Goal: Task Accomplishment & Management: Manage account settings

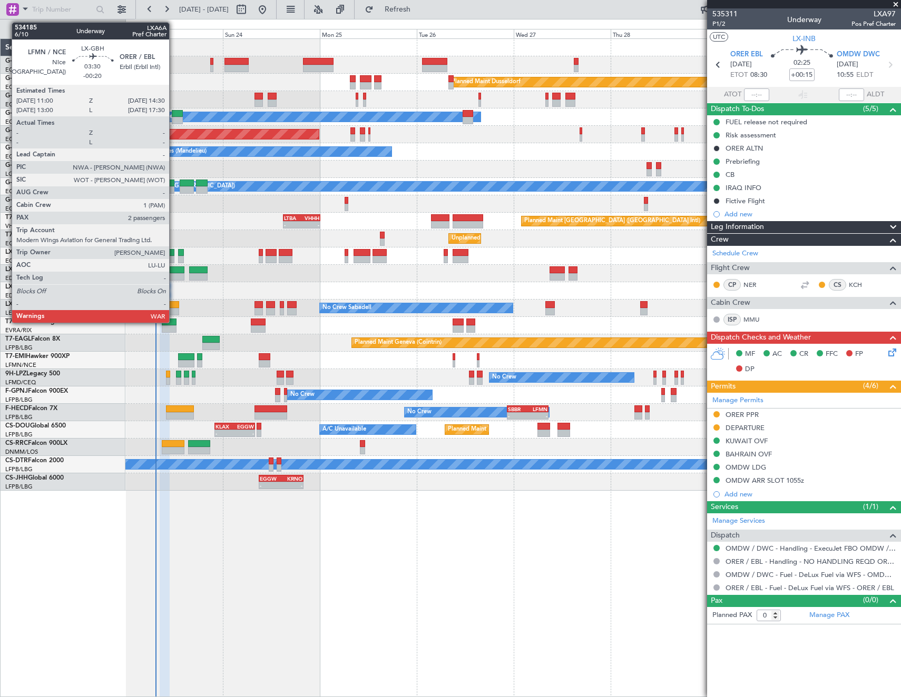
click at [174, 272] on div at bounding box center [177, 270] width 14 height 7
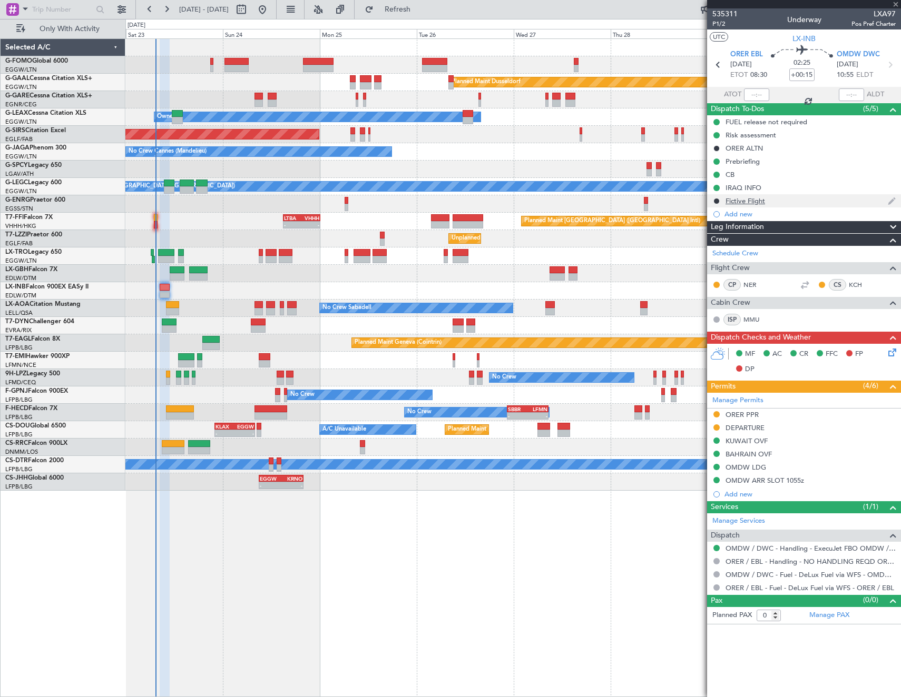
type input "-00:20"
type input "2"
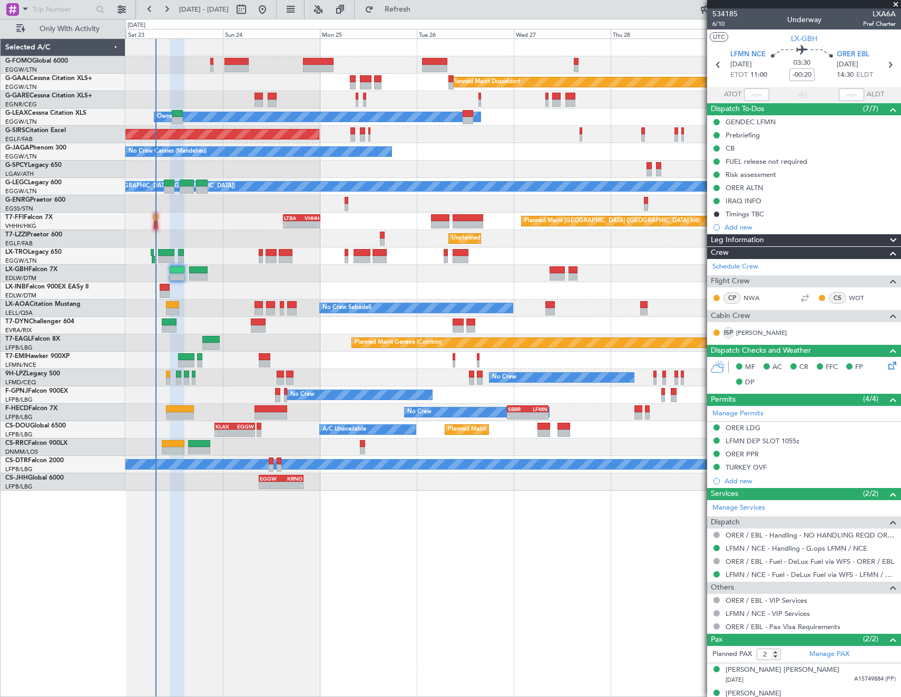
scroll to position [13, 0]
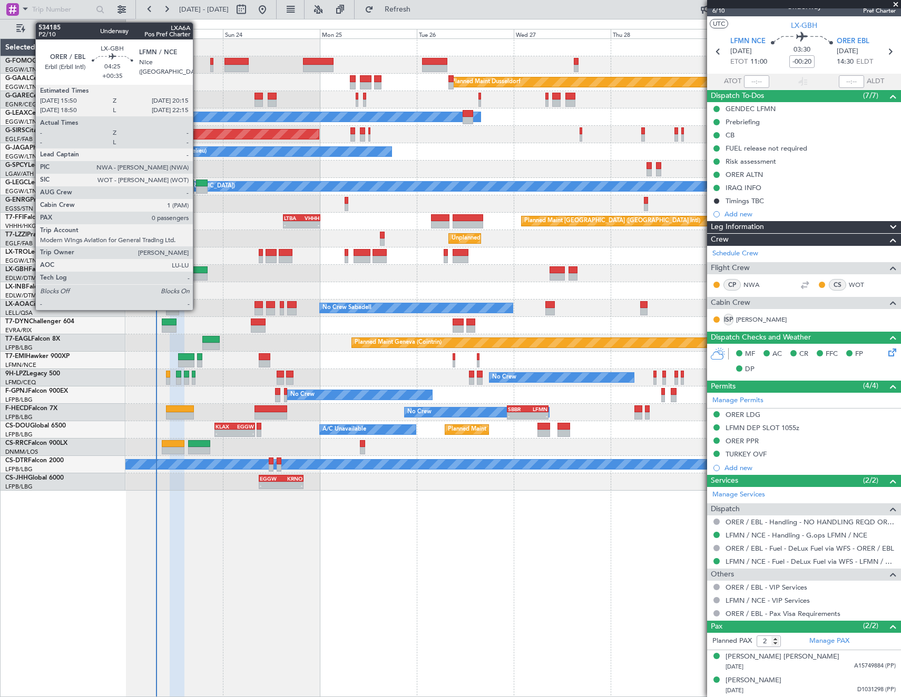
click at [198, 275] on div at bounding box center [198, 276] width 18 height 7
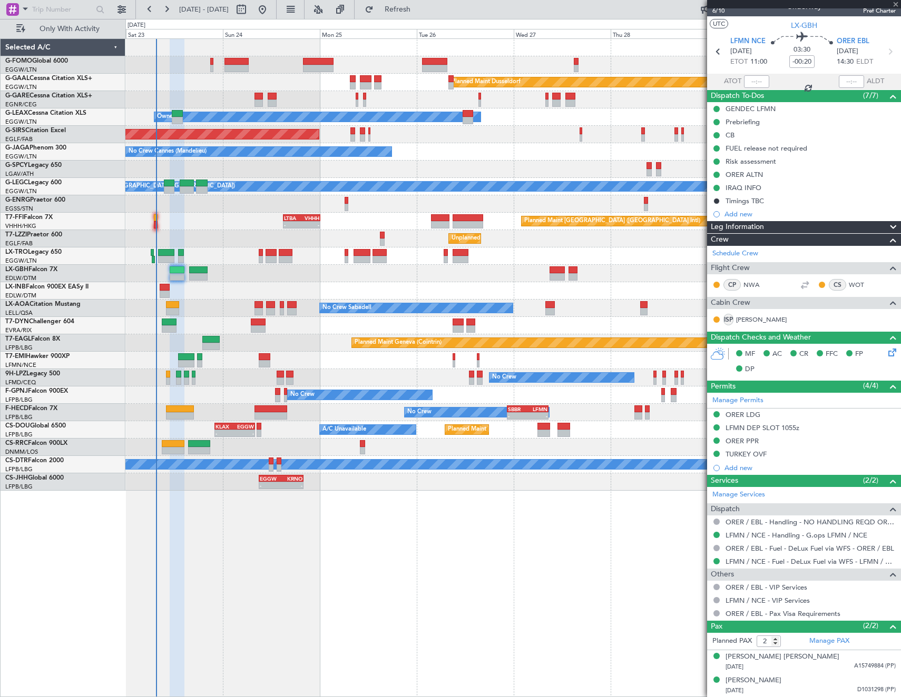
type input "+00:35"
type input "0"
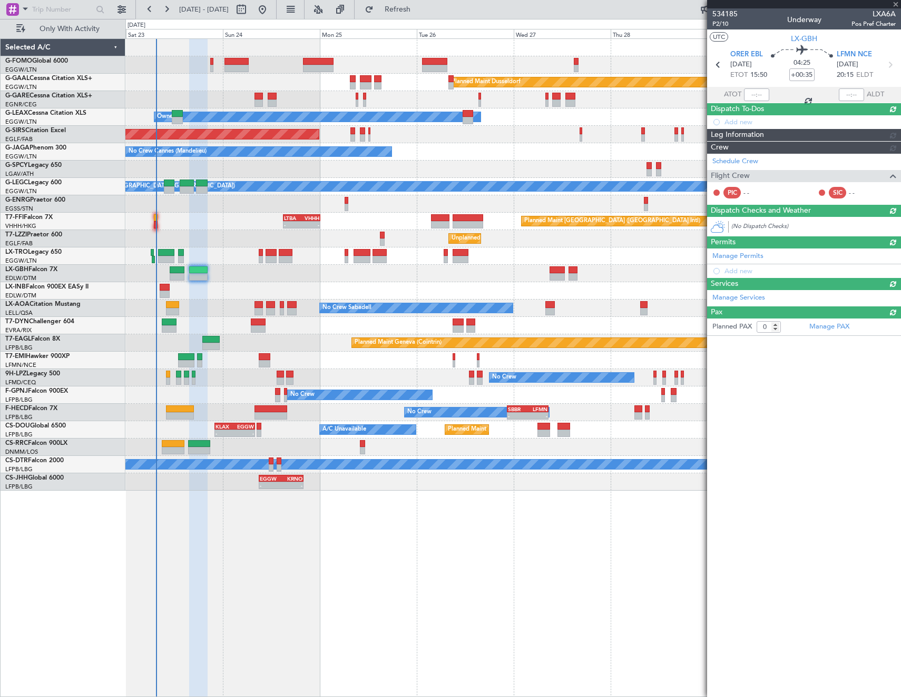
scroll to position [0, 0]
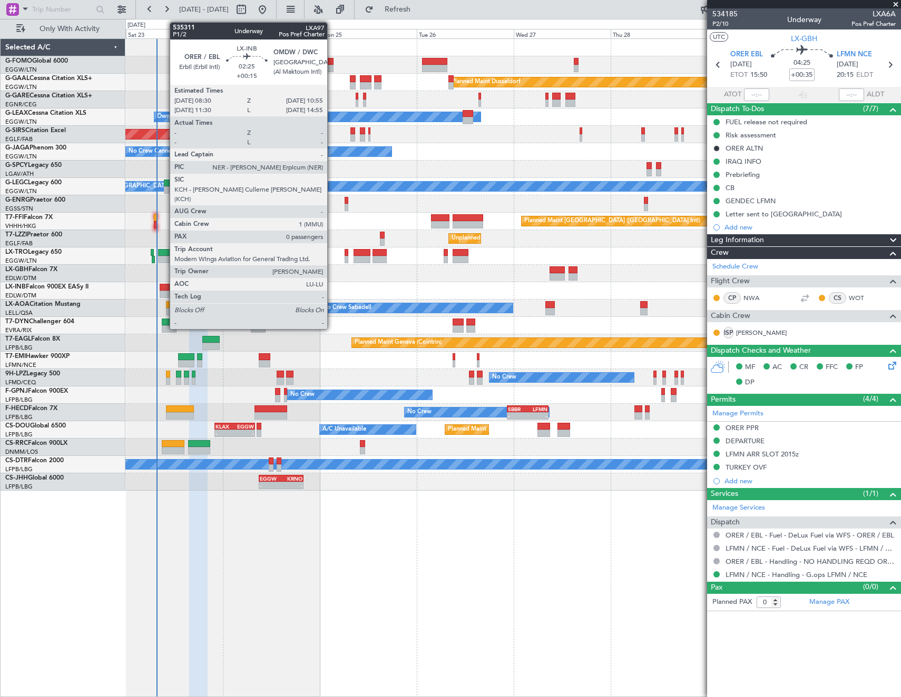
click at [164, 290] on div at bounding box center [165, 287] width 10 height 7
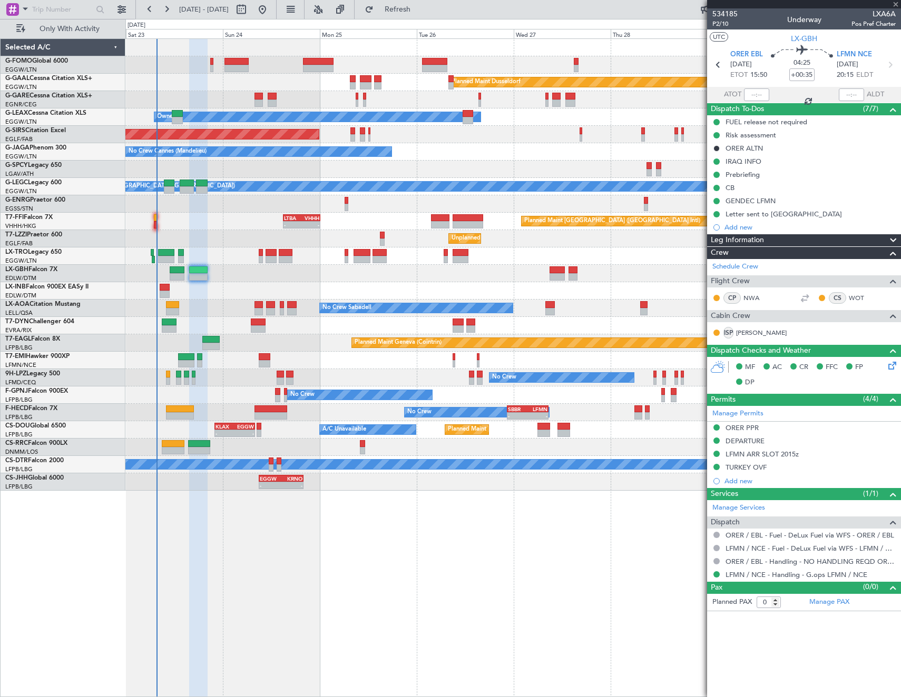
type input "+00:15"
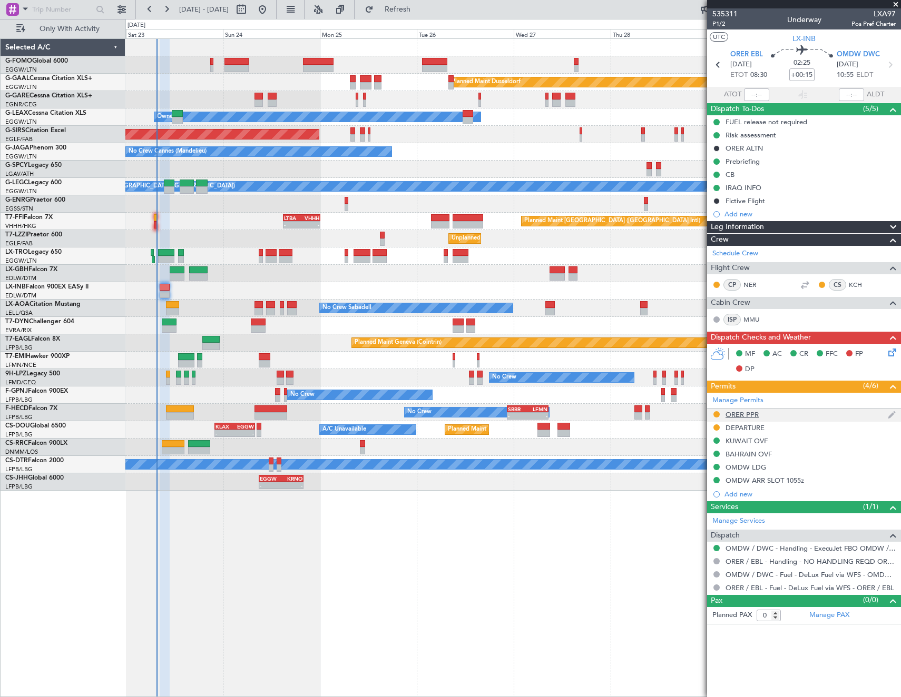
click at [746, 414] on div "ORER PPR" at bounding box center [741, 414] width 33 height 9
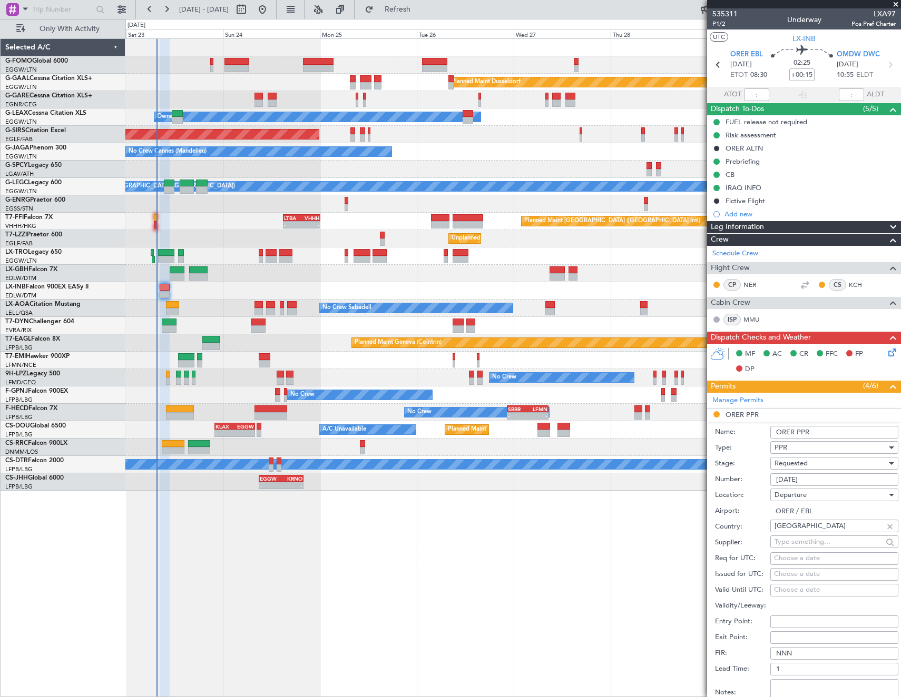
click at [837, 481] on input "3391/08/22" at bounding box center [834, 480] width 128 height 13
paste input "-23"
type input "3391/08/23"
click at [795, 465] on span "Requested" at bounding box center [790, 463] width 33 height 9
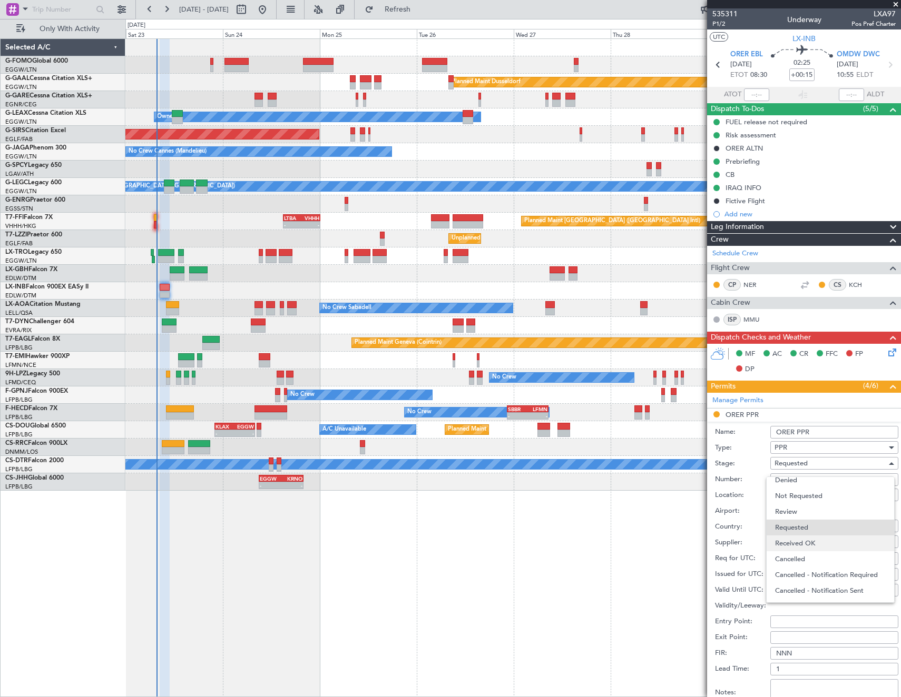
click at [813, 546] on span "Received OK" at bounding box center [830, 544] width 111 height 16
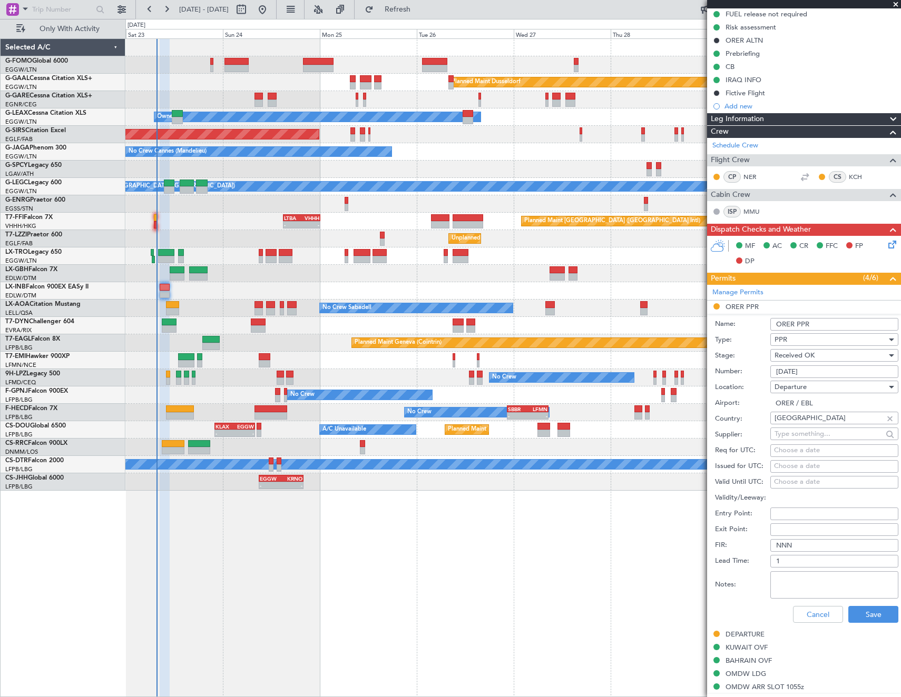
scroll to position [211, 0]
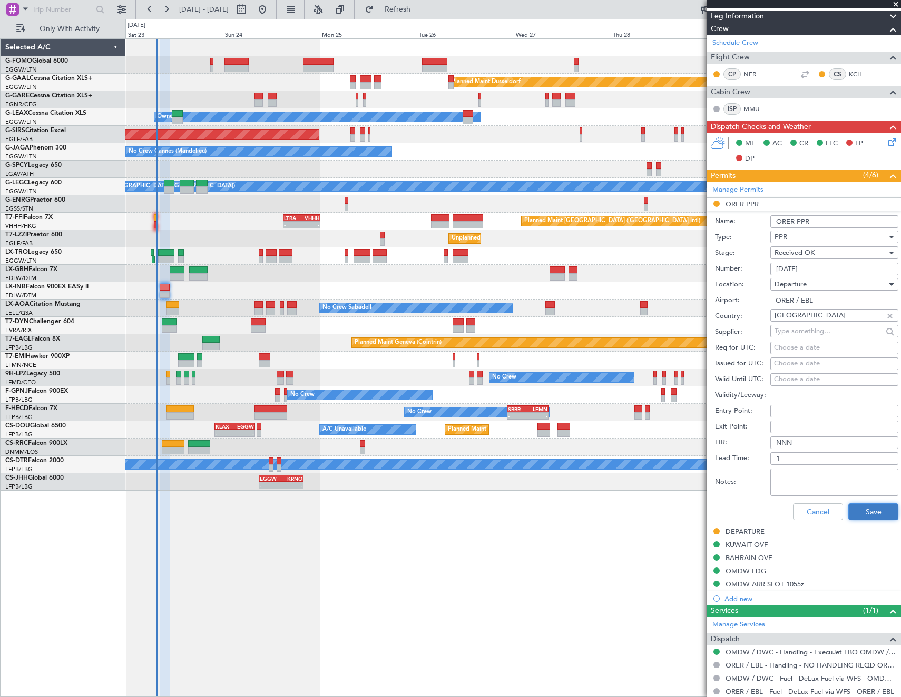
click at [855, 510] on button "Save" at bounding box center [873, 512] width 50 height 17
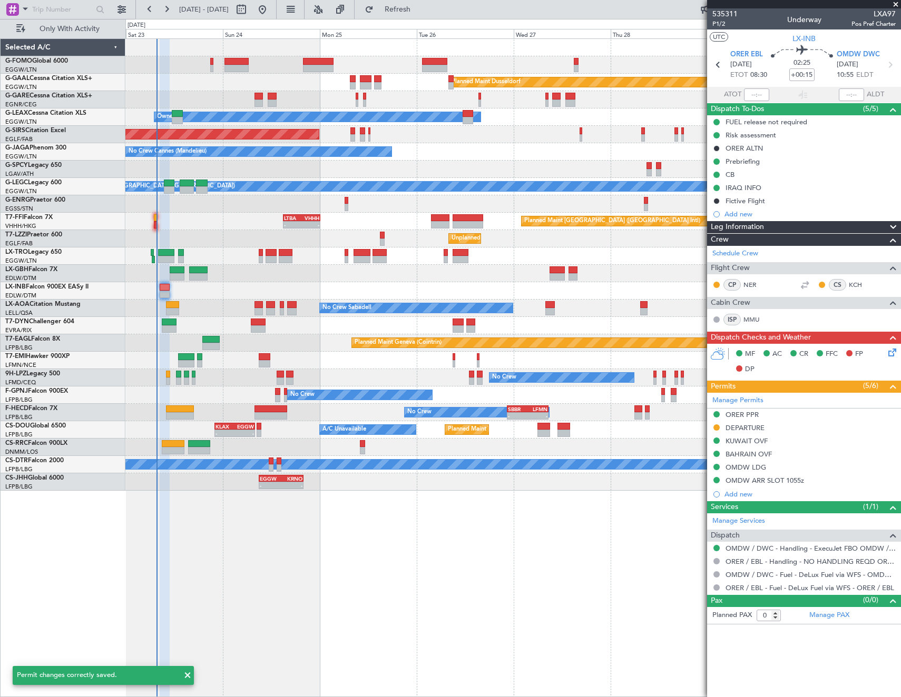
scroll to position [0, 0]
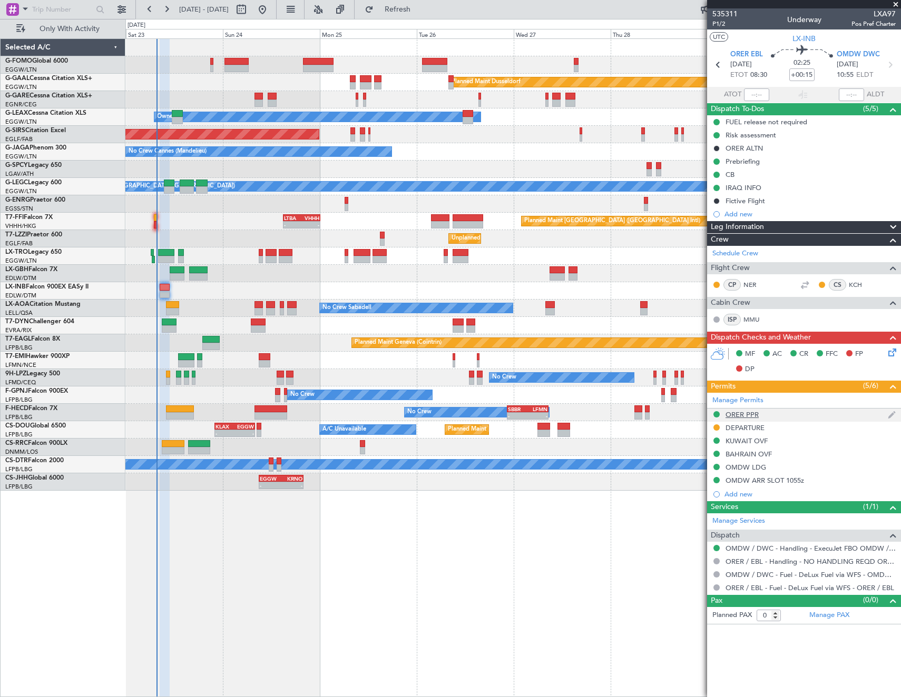
click at [745, 415] on div "ORER PPR" at bounding box center [741, 414] width 33 height 9
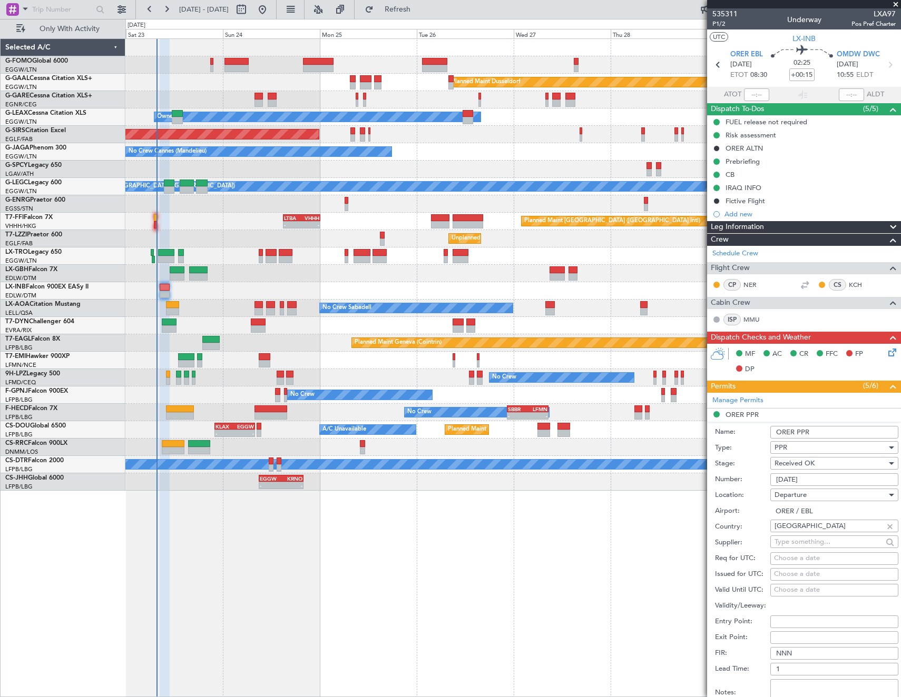
click at [848, 481] on input "3391/08/23" at bounding box center [834, 480] width 128 height 13
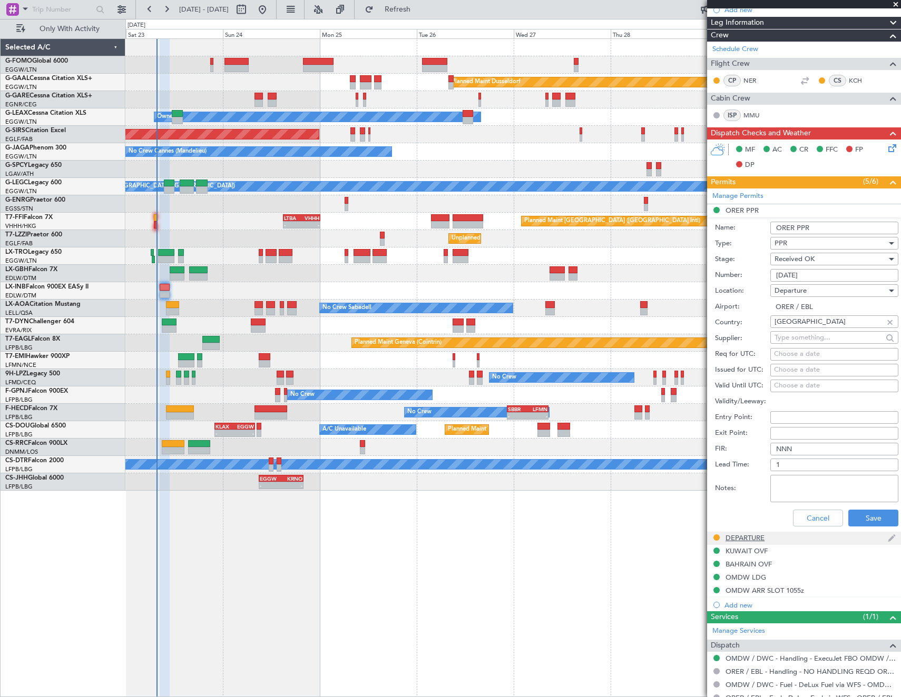
scroll to position [211, 0]
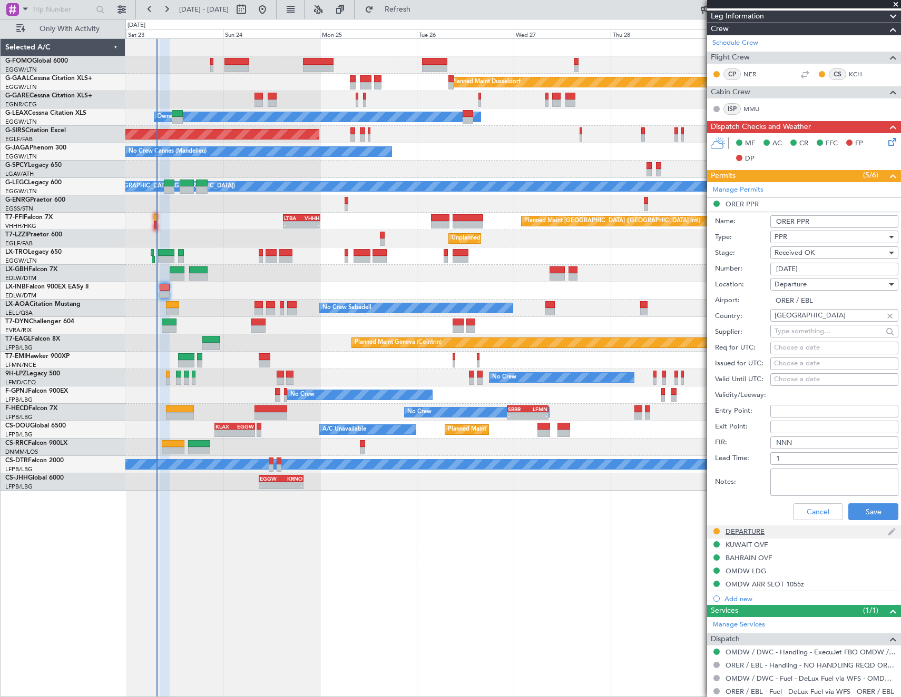
click at [742, 526] on div "DEPARTURE" at bounding box center [804, 532] width 194 height 13
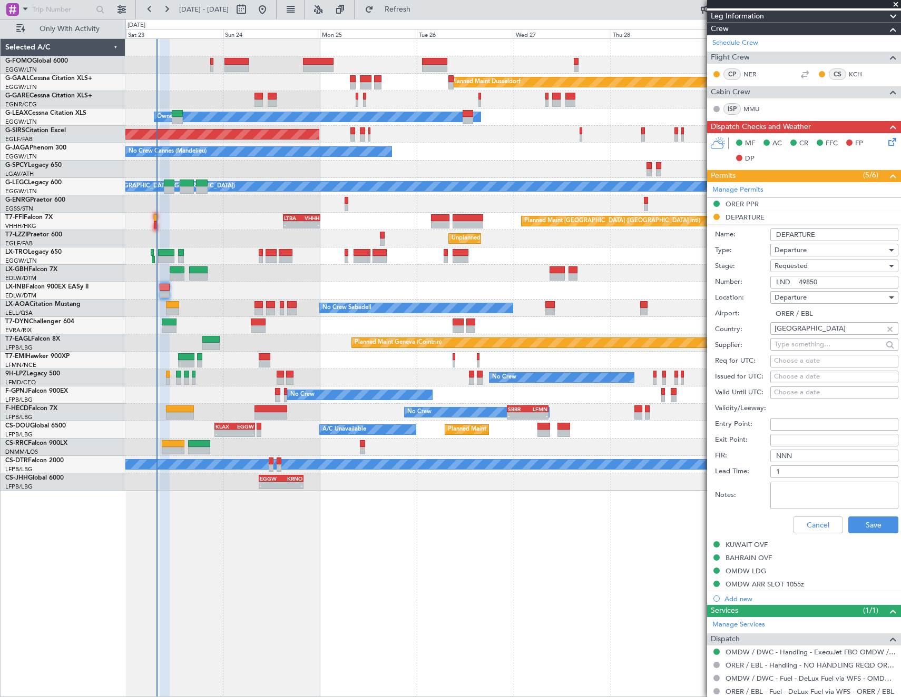
click at [826, 279] on input "LND 49850" at bounding box center [834, 282] width 128 height 13
click at [759, 548] on div "KUWAIT OVF" at bounding box center [746, 545] width 42 height 9
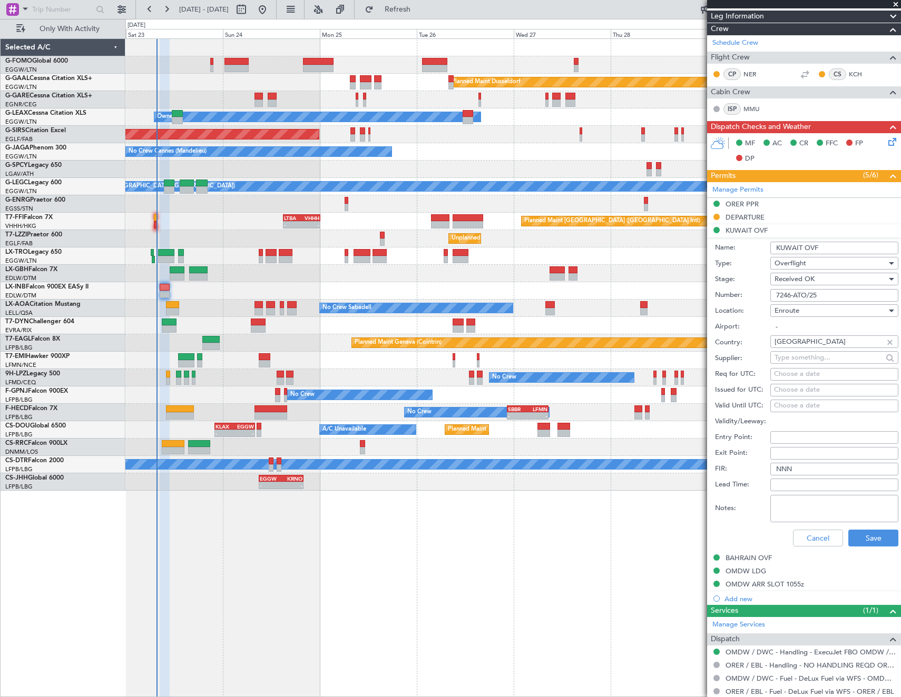
click at [839, 297] on input "7246-ATO/25" at bounding box center [834, 295] width 128 height 13
click at [749, 559] on div "BAHRAIN OVF" at bounding box center [748, 558] width 46 height 9
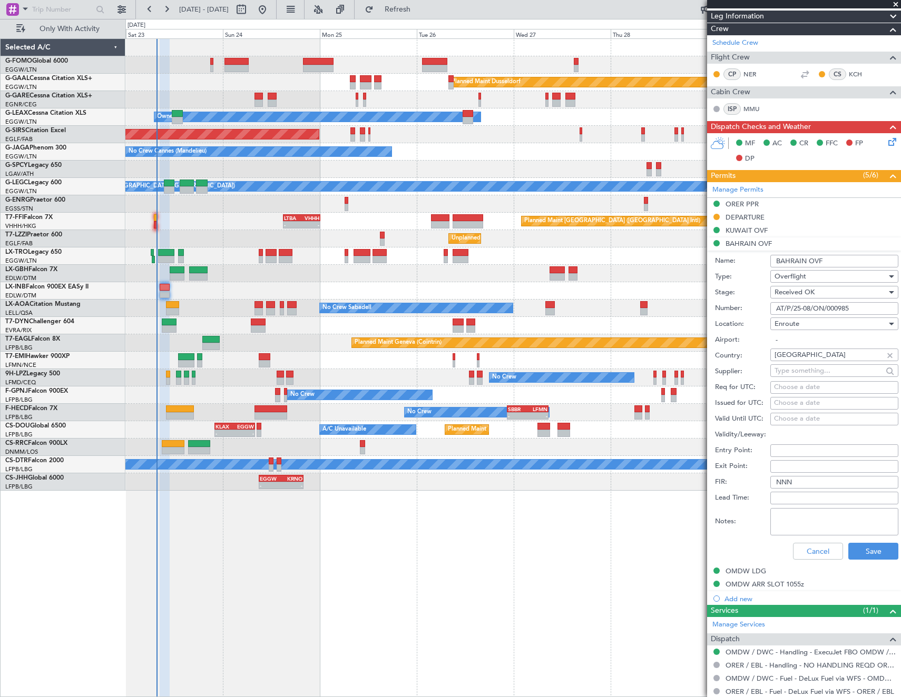
click at [837, 304] on input "AT/P/25-08/ON/000985" at bounding box center [834, 308] width 128 height 13
click at [757, 568] on div "OMDW LDG" at bounding box center [745, 571] width 41 height 9
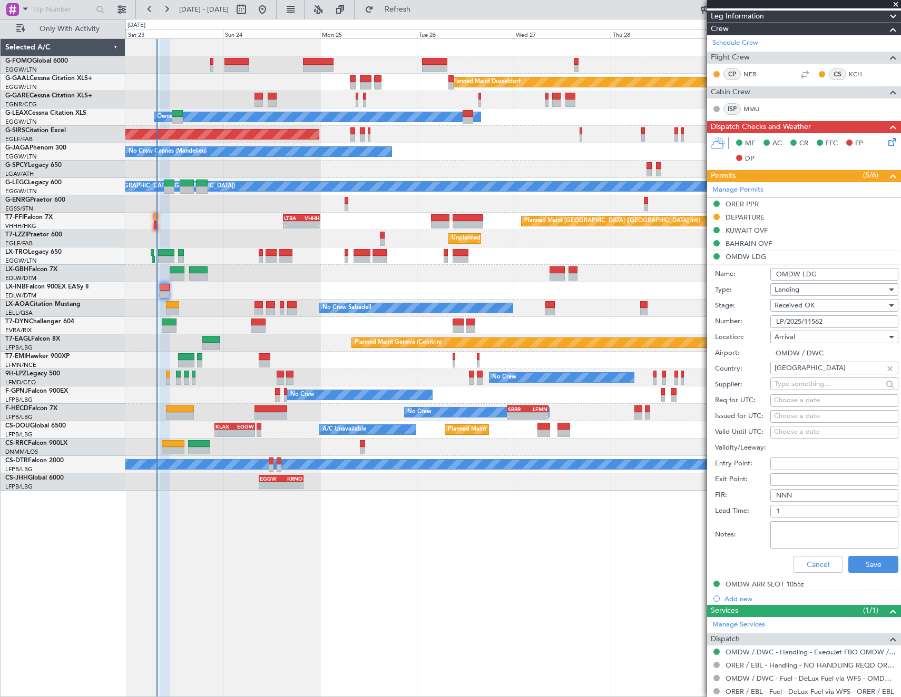
click at [839, 321] on input "LP/2025/11562" at bounding box center [834, 322] width 128 height 13
click at [716, 215] on button at bounding box center [716, 217] width 6 height 6
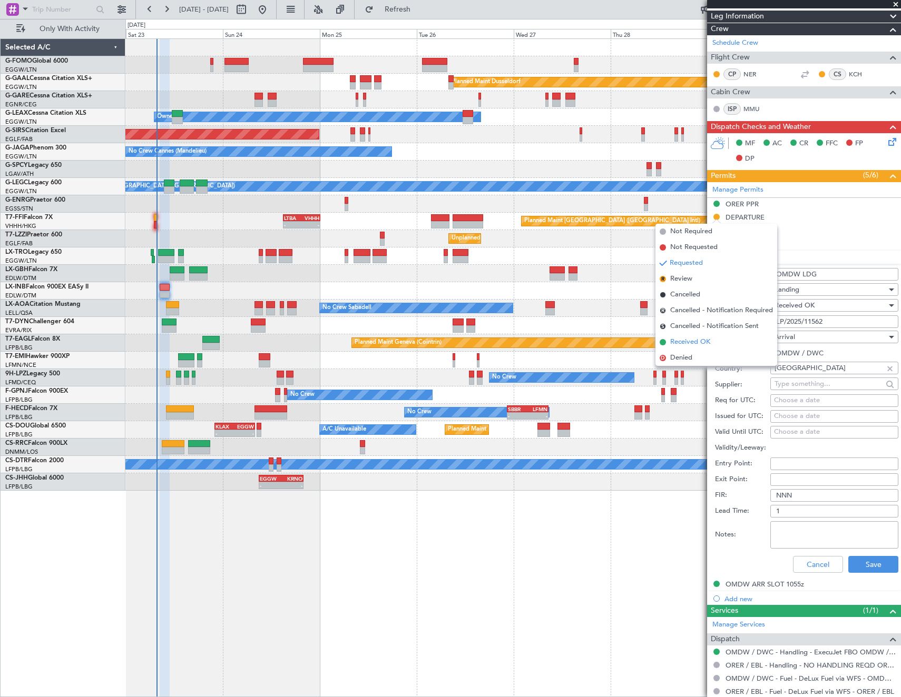
click at [689, 345] on span "Received OK" at bounding box center [690, 342] width 40 height 11
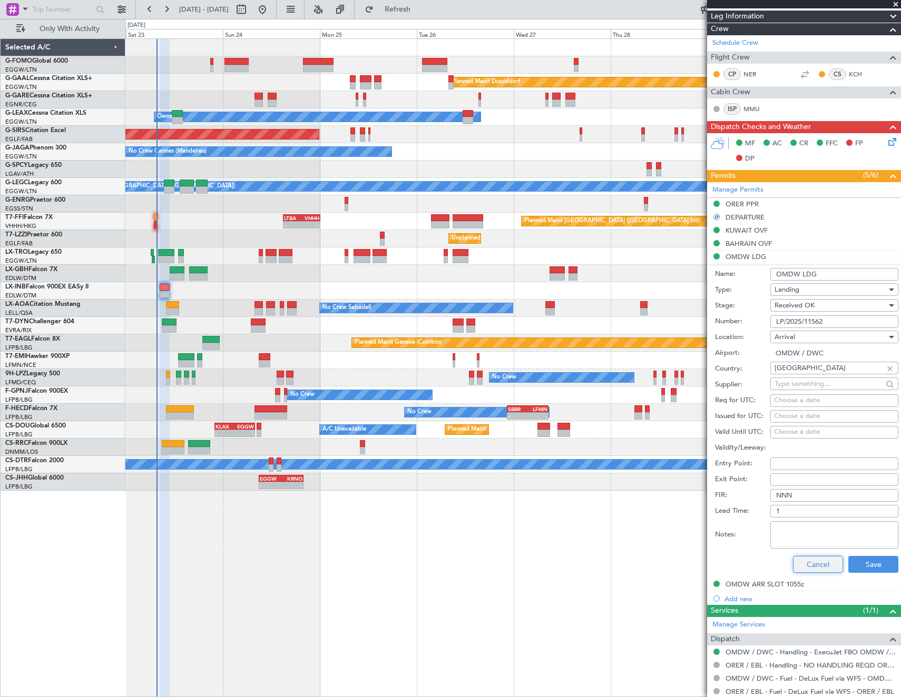
click at [809, 568] on button "Cancel" at bounding box center [818, 564] width 50 height 17
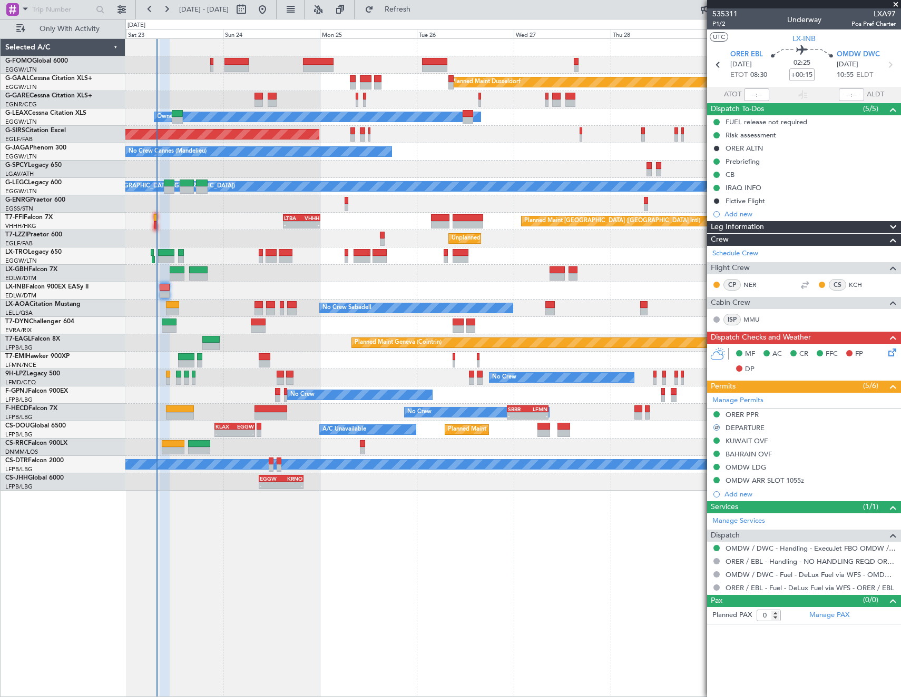
scroll to position [0, 0]
click at [716, 25] on span "P1/2" at bounding box center [724, 23] width 25 height 9
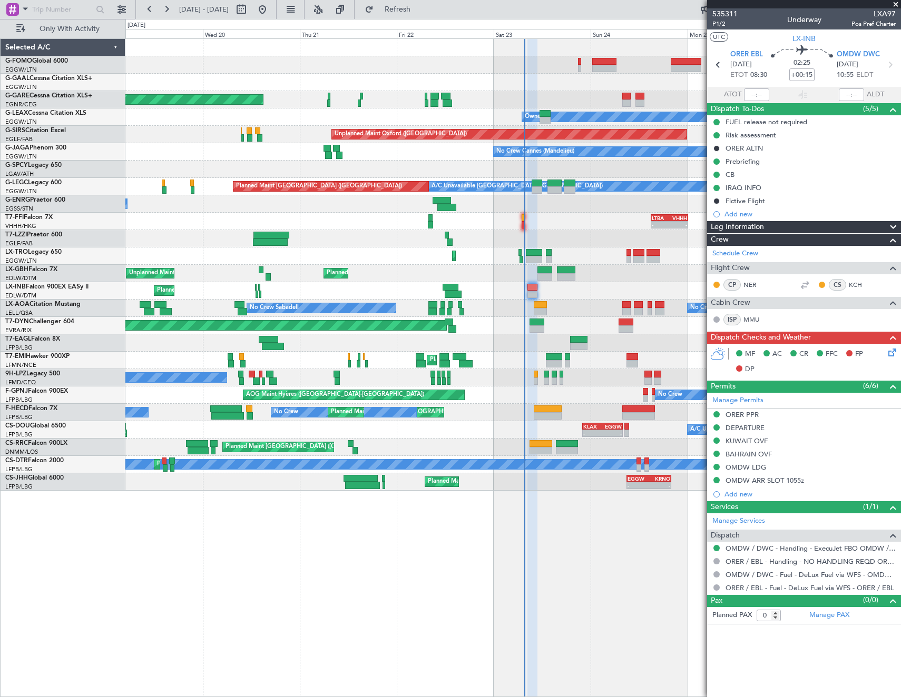
click at [633, 262] on div "Planned Maint Dusseldorf Unplanned Maint Chester Owner Owner Unplanned Maint Ox…" at bounding box center [512, 265] width 775 height 452
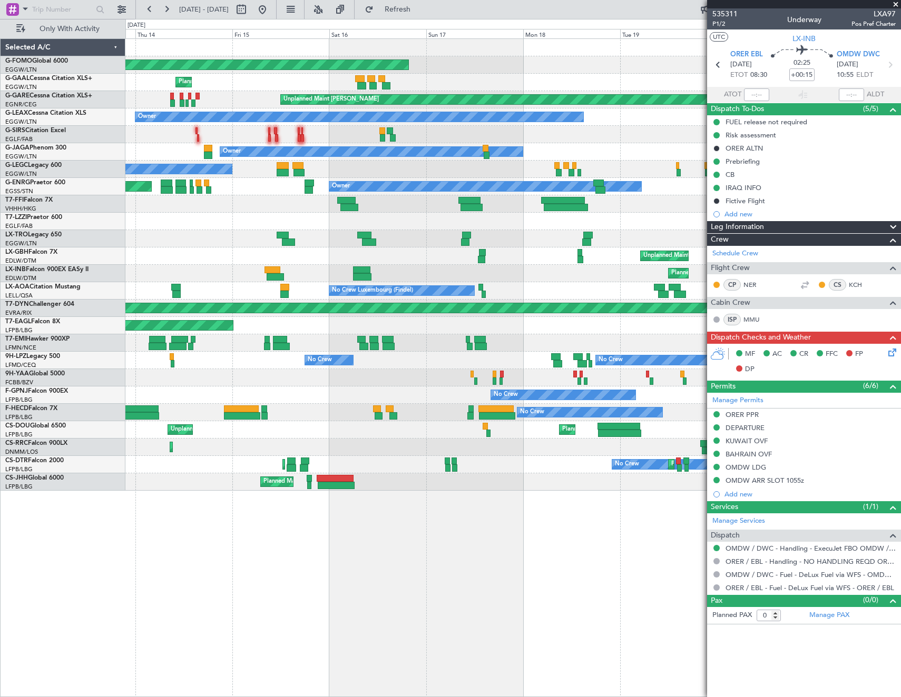
click at [363, 283] on div "No Crew Sabadell No Crew Luxembourg (Findel)" at bounding box center [512, 290] width 775 height 17
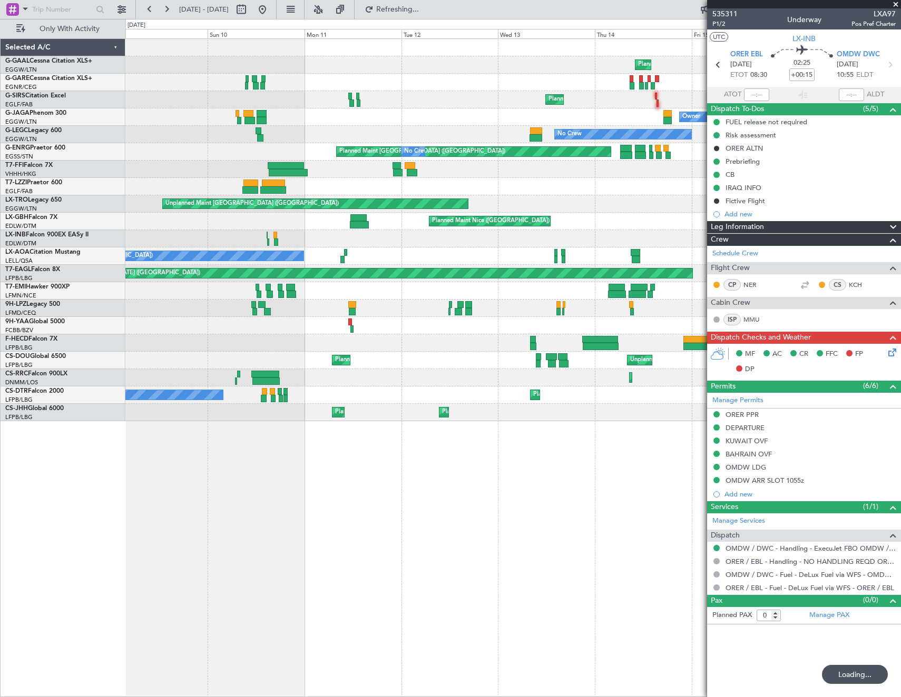
click at [868, 308] on fb-app "13 Aug 2025 - 21 Aug 2025 Refreshing... Quick Links Only With Activity Planned …" at bounding box center [450, 353] width 901 height 690
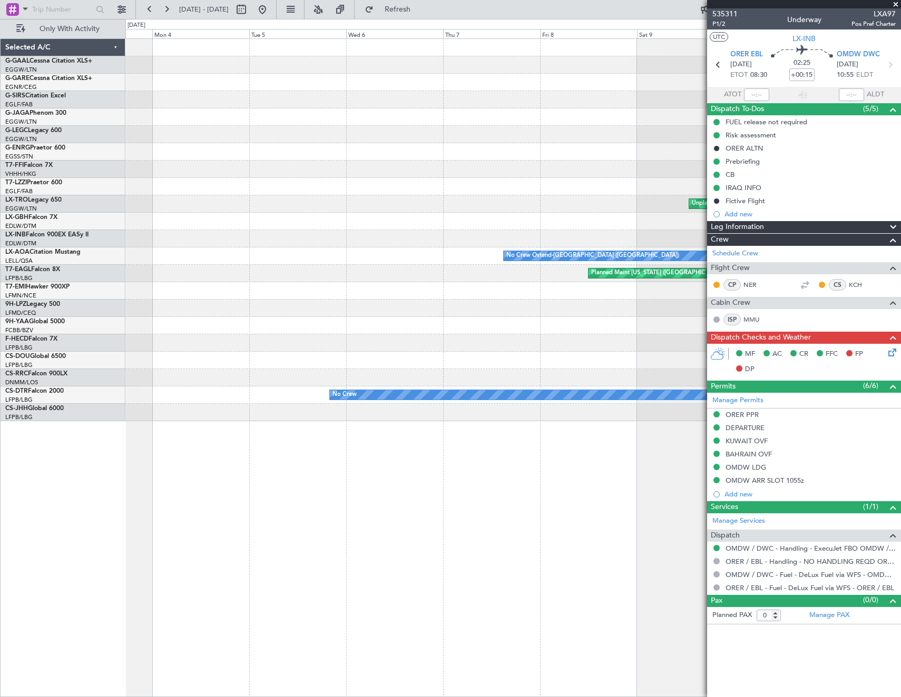
click at [657, 284] on div at bounding box center [512, 290] width 775 height 17
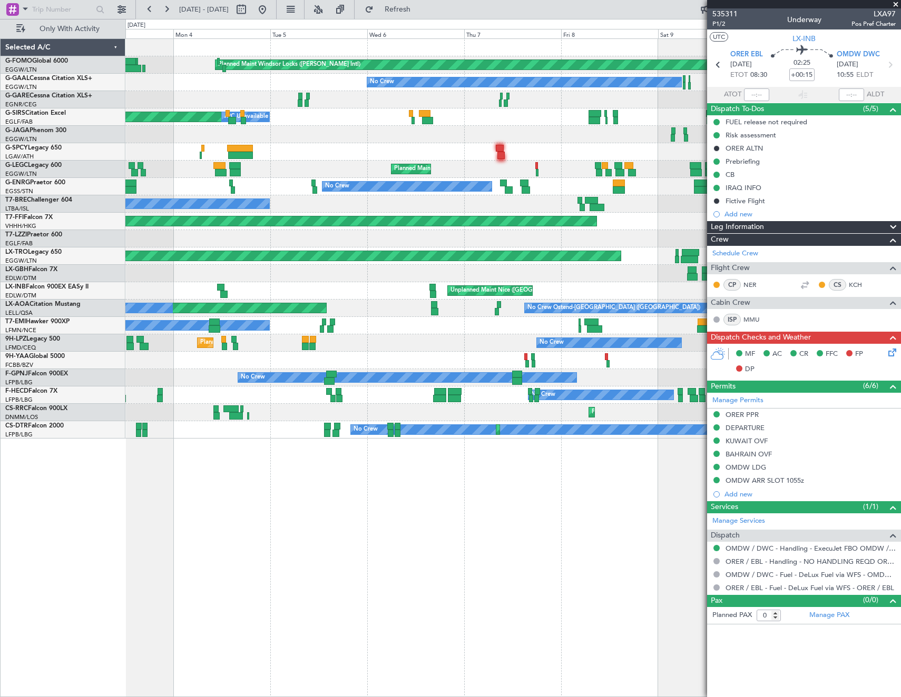
click at [261, 286] on div "Unplanned Maint Nice (Côte d'Azur Airport)" at bounding box center [512, 290] width 775 height 17
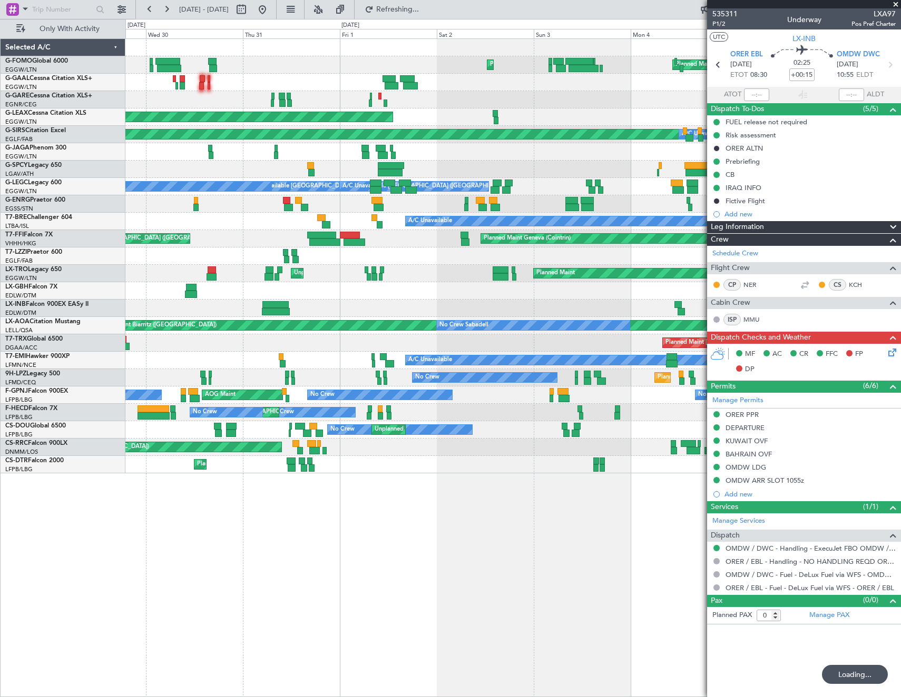
click at [519, 310] on div "Unplanned Maint Nice (Côte d'Azur Airport)" at bounding box center [512, 308] width 775 height 17
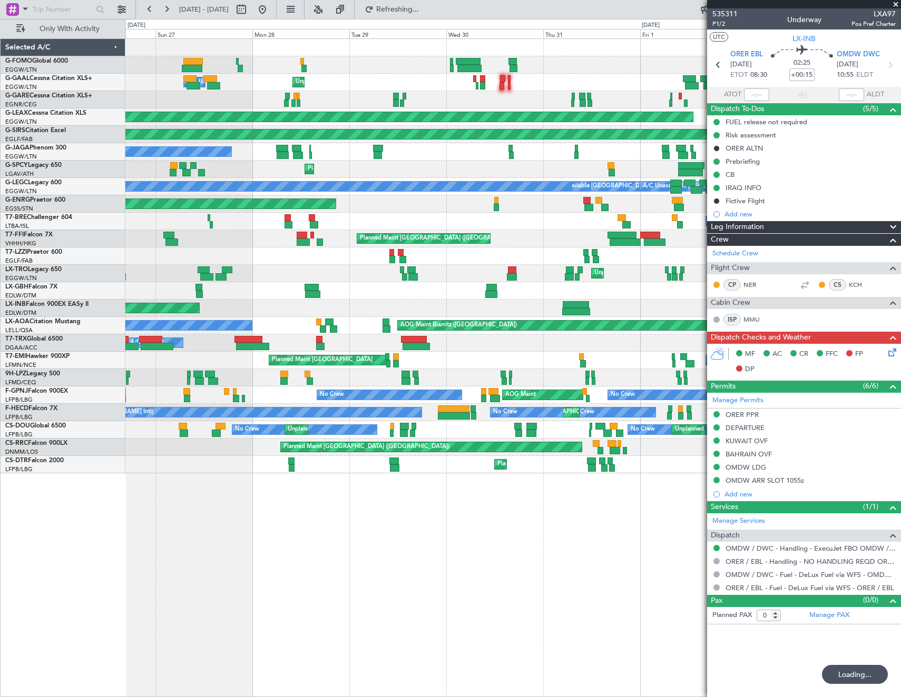
click at [593, 306] on div "AOG Maint Dubai (Al Maktoum Intl)" at bounding box center [512, 308] width 775 height 17
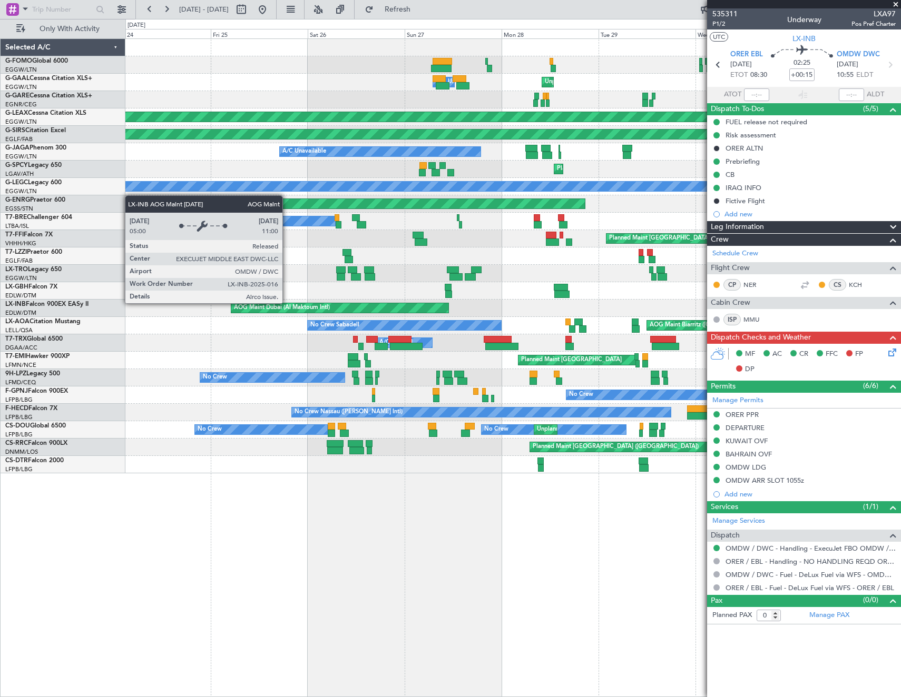
click at [499, 302] on div "AOG Maint Dubai (Al Maktoum Intl)" at bounding box center [512, 308] width 775 height 17
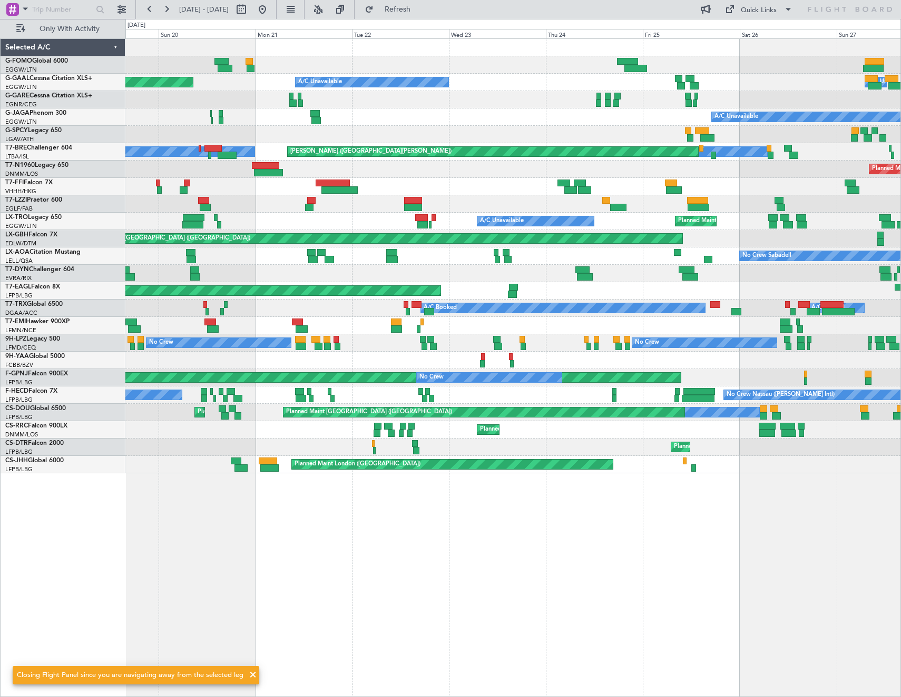
click at [900, 256] on html "19 Jul 2025 - 27 Jul 2025 Refresh Quick Links Only With Activity A/C Unavailabl…" at bounding box center [450, 348] width 901 height 697
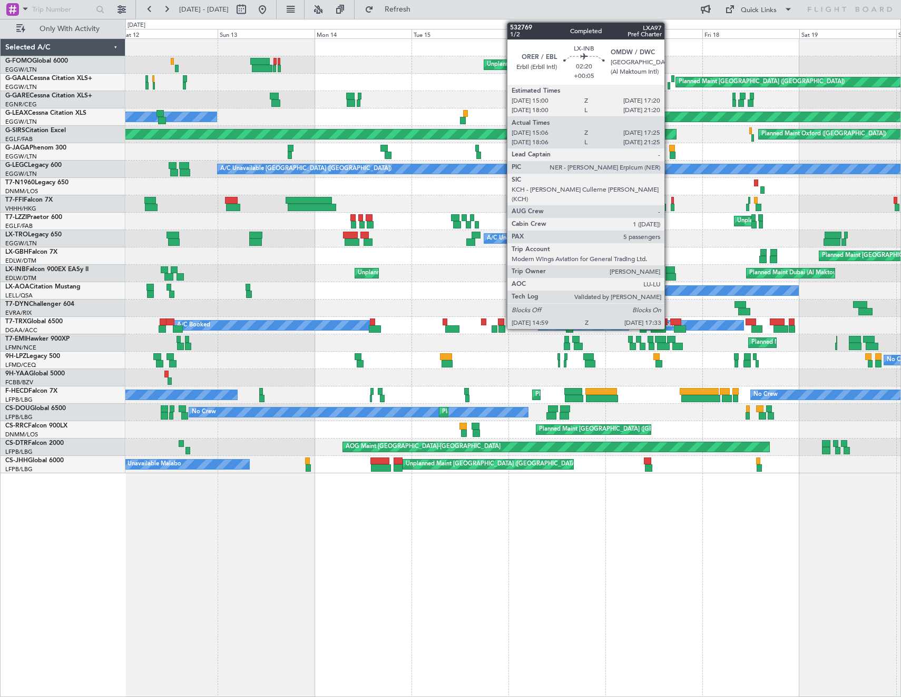
click at [669, 271] on div at bounding box center [669, 270] width 9 height 7
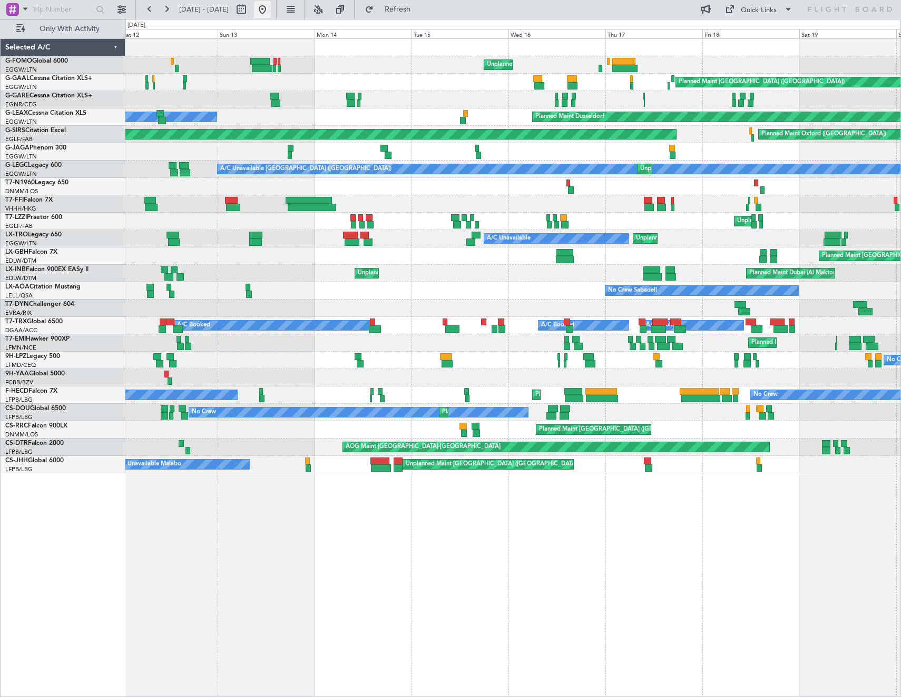
click at [271, 11] on button at bounding box center [262, 9] width 17 height 17
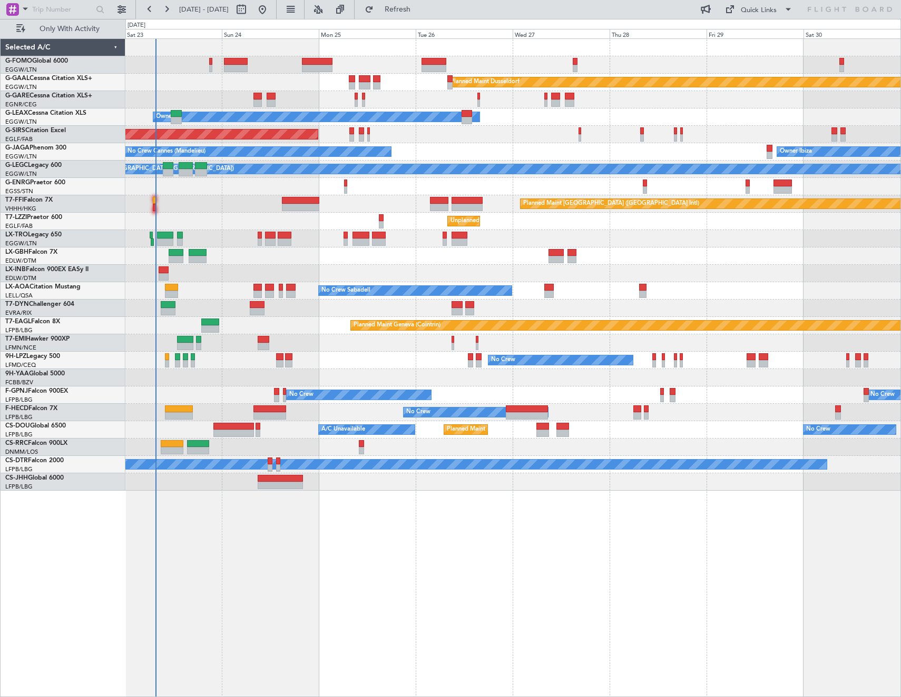
click at [313, 333] on div "Planned Maint Dusseldorf Owner Unplanned Maint Oxford (Kidlington) No Crew Cann…" at bounding box center [512, 265] width 775 height 452
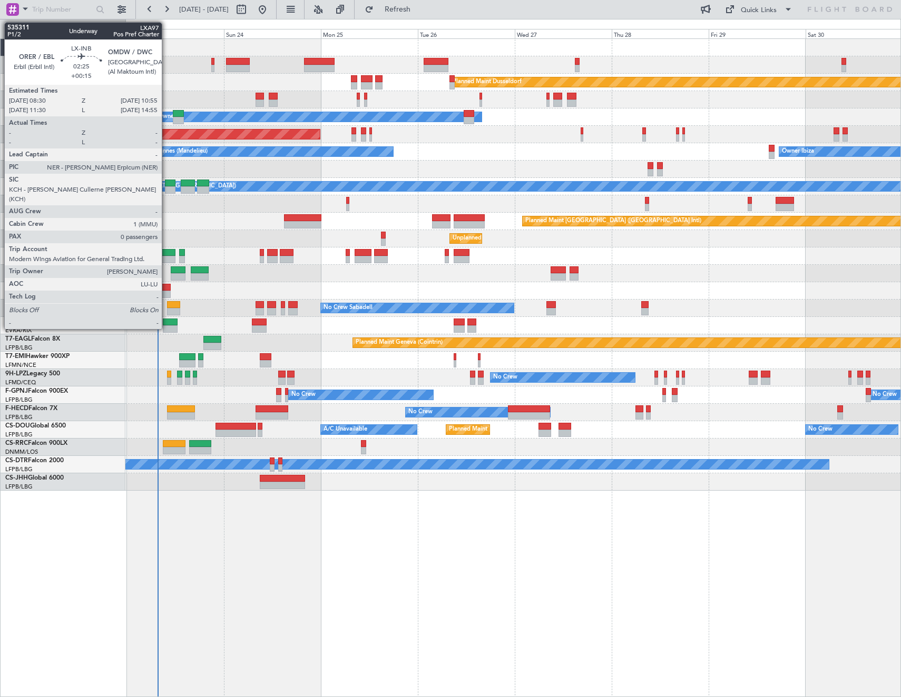
click at [166, 291] on div at bounding box center [166, 294] width 10 height 7
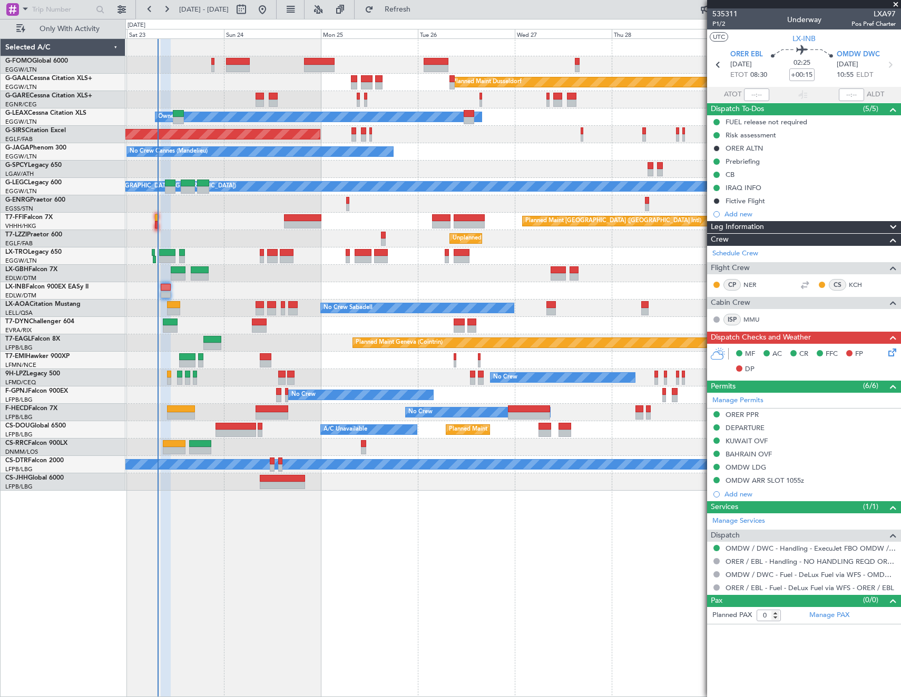
click at [889, 351] on icon at bounding box center [890, 351] width 8 height 8
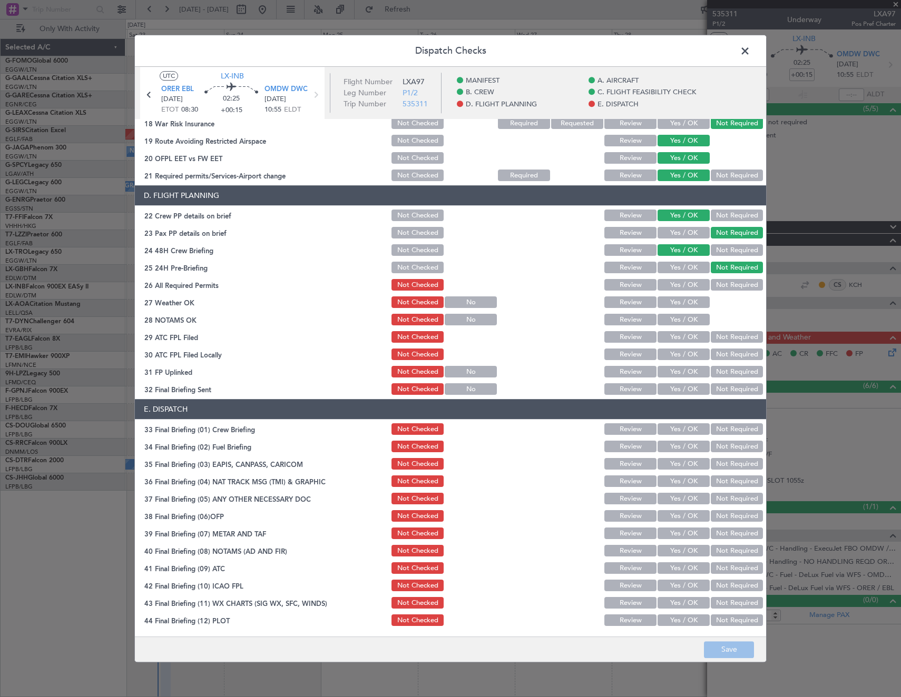
scroll to position [425, 0]
click at [680, 285] on button "Yes / OK" at bounding box center [683, 285] width 52 height 12
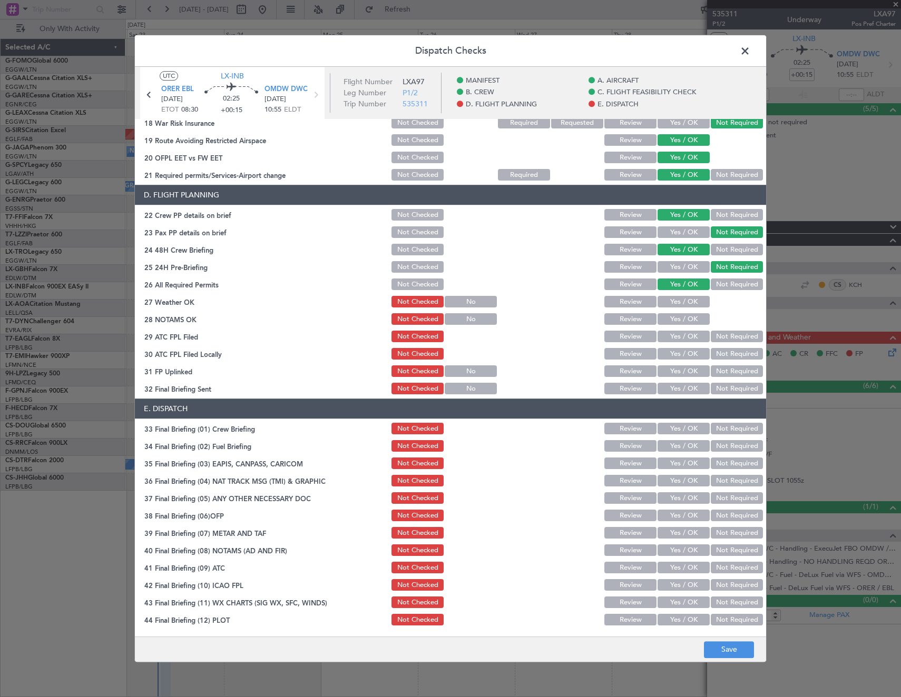
click at [683, 302] on button "Yes / OK" at bounding box center [683, 303] width 52 height 12
click at [683, 318] on button "Yes / OK" at bounding box center [683, 320] width 52 height 12
drag, startPoint x: 682, startPoint y: 339, endPoint x: 723, endPoint y: 353, distance: 44.0
click at [685, 340] on button "Yes / OK" at bounding box center [683, 337] width 52 height 12
drag, startPoint x: 723, startPoint y: 353, endPoint x: 689, endPoint y: 362, distance: 35.3
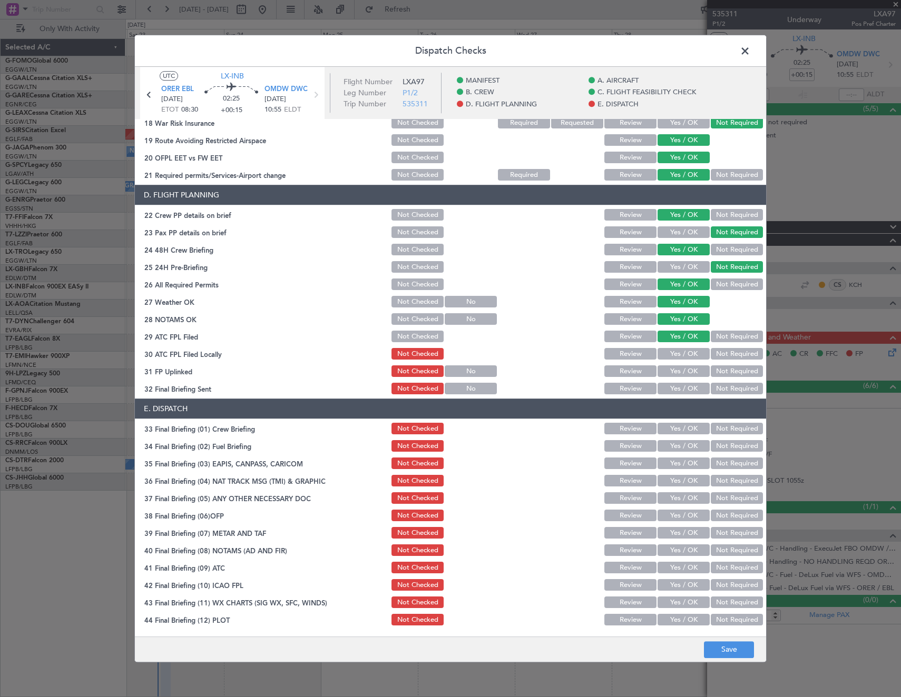
click at [723, 354] on button "Not Required" at bounding box center [737, 355] width 52 height 12
click at [684, 356] on button "Yes / OK" at bounding box center [683, 355] width 52 height 12
click at [686, 374] on button "Yes / OK" at bounding box center [683, 372] width 52 height 12
click at [728, 388] on button "Not Required" at bounding box center [737, 390] width 52 height 12
click at [679, 429] on button "Yes / OK" at bounding box center [683, 430] width 52 height 12
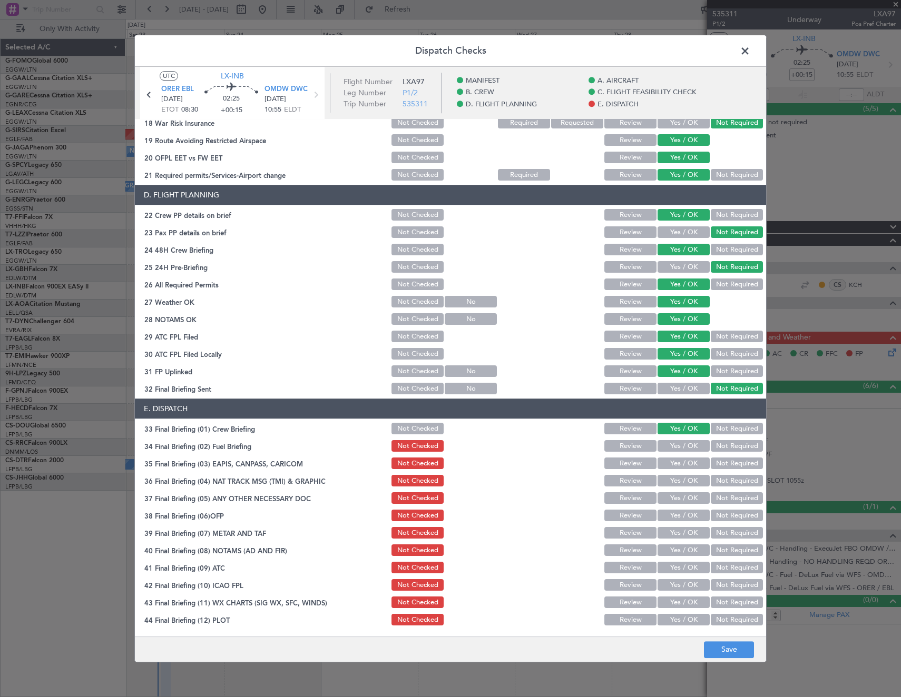
click at [712, 445] on button "Not Required" at bounding box center [737, 447] width 52 height 12
drag, startPoint x: 716, startPoint y: 460, endPoint x: 719, endPoint y: 470, distance: 10.2
click at [717, 463] on button "Not Required" at bounding box center [737, 464] width 52 height 12
click at [719, 482] on button "Not Required" at bounding box center [737, 482] width 52 height 12
click at [686, 498] on button "Yes / OK" at bounding box center [683, 499] width 52 height 12
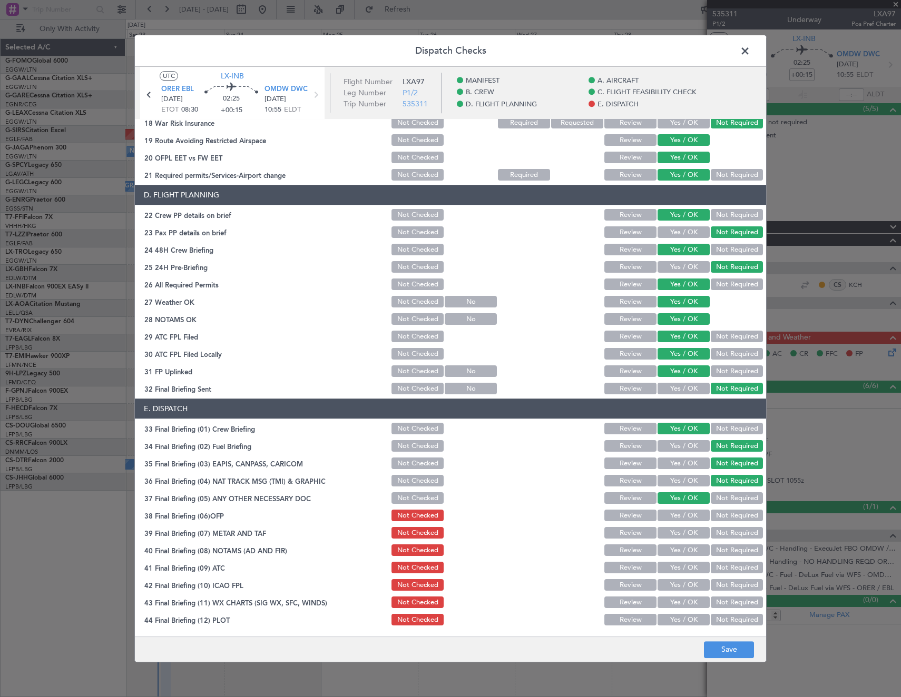
drag, startPoint x: 679, startPoint y: 511, endPoint x: 677, endPoint y: 523, distance: 12.2
click at [679, 512] on button "Yes / OK" at bounding box center [683, 516] width 52 height 12
click at [677, 527] on section "E. DISPATCH 33 Final Briefing (01) Crew Briefing Not Checked Review Yes / OK No…" at bounding box center [450, 513] width 631 height 229
drag, startPoint x: 677, startPoint y: 532, endPoint x: 677, endPoint y: 549, distance: 17.4
click at [677, 533] on button "Yes / OK" at bounding box center [683, 534] width 52 height 12
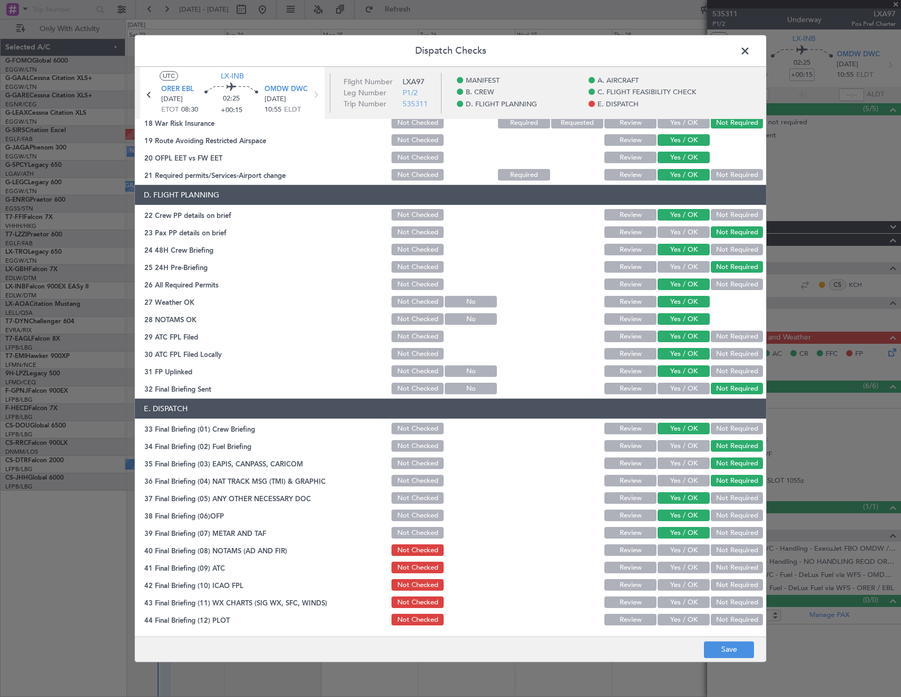
click at [677, 549] on button "Yes / OK" at bounding box center [683, 551] width 52 height 12
click at [676, 567] on button "Yes / OK" at bounding box center [683, 569] width 52 height 12
drag, startPoint x: 674, startPoint y: 588, endPoint x: 674, endPoint y: 601, distance: 12.6
click at [674, 589] on button "Yes / OK" at bounding box center [683, 586] width 52 height 12
click at [673, 607] on button "Yes / OK" at bounding box center [683, 603] width 52 height 12
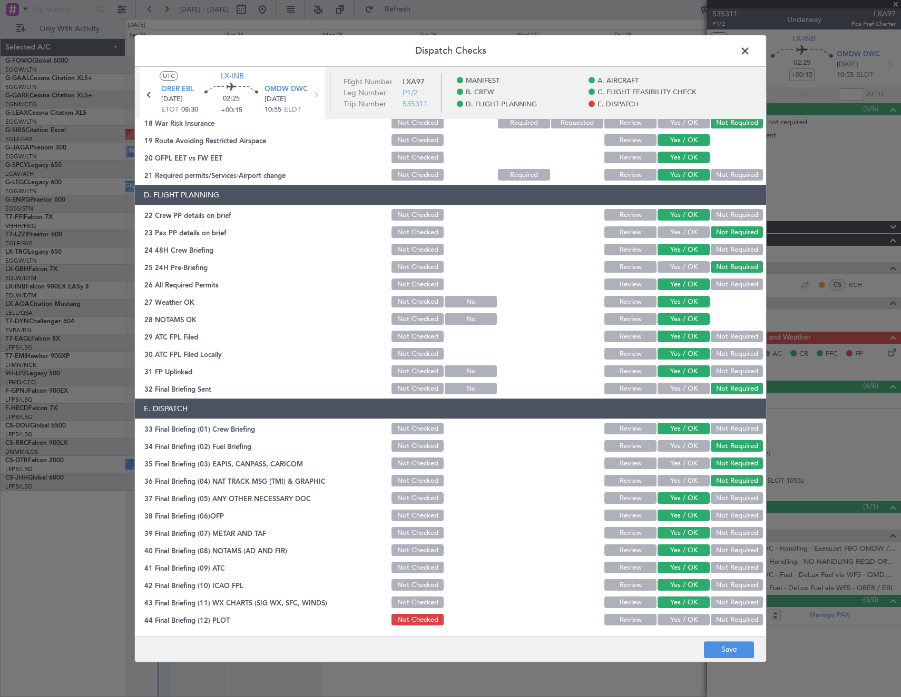
drag, startPoint x: 674, startPoint y: 625, endPoint x: 698, endPoint y: 639, distance: 27.8
click at [674, 625] on button "Yes / OK" at bounding box center [683, 621] width 52 height 12
click at [734, 660] on footer "Save" at bounding box center [450, 649] width 631 height 25
click at [732, 651] on button "Save" at bounding box center [729, 650] width 50 height 17
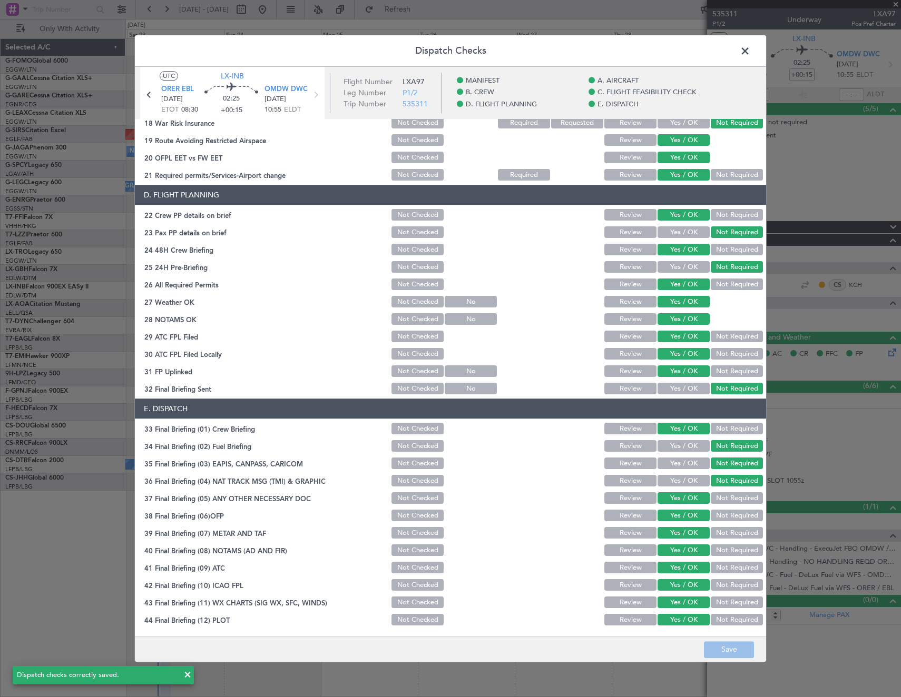
click at [750, 50] on span at bounding box center [750, 53] width 0 height 21
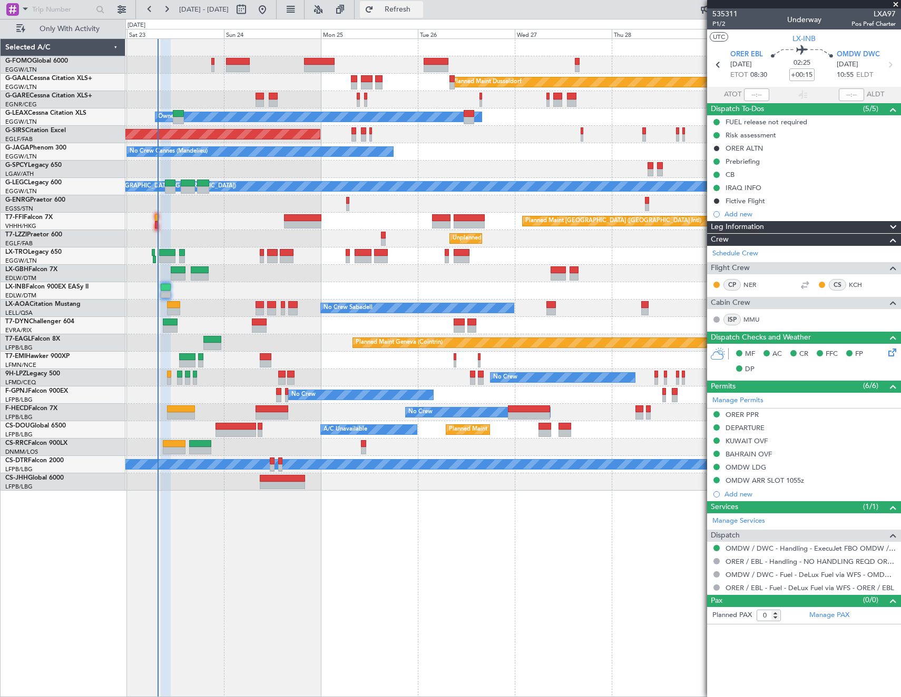
click at [420, 10] on span "Refresh" at bounding box center [398, 9] width 44 height 7
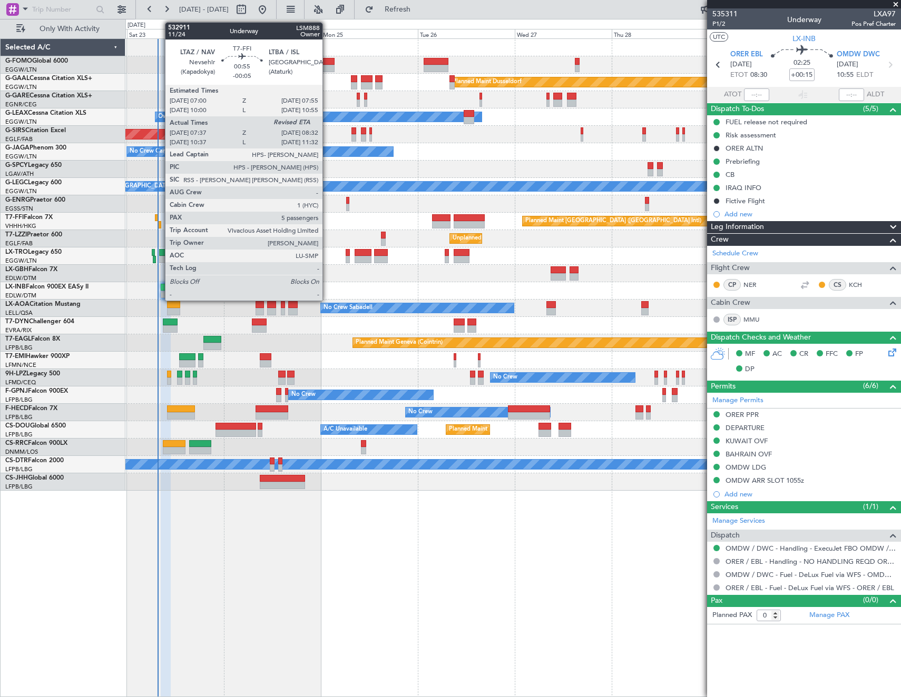
click at [160, 223] on div at bounding box center [160, 224] width 4 height 7
type input "-00:05"
type input "07:37"
type input "5"
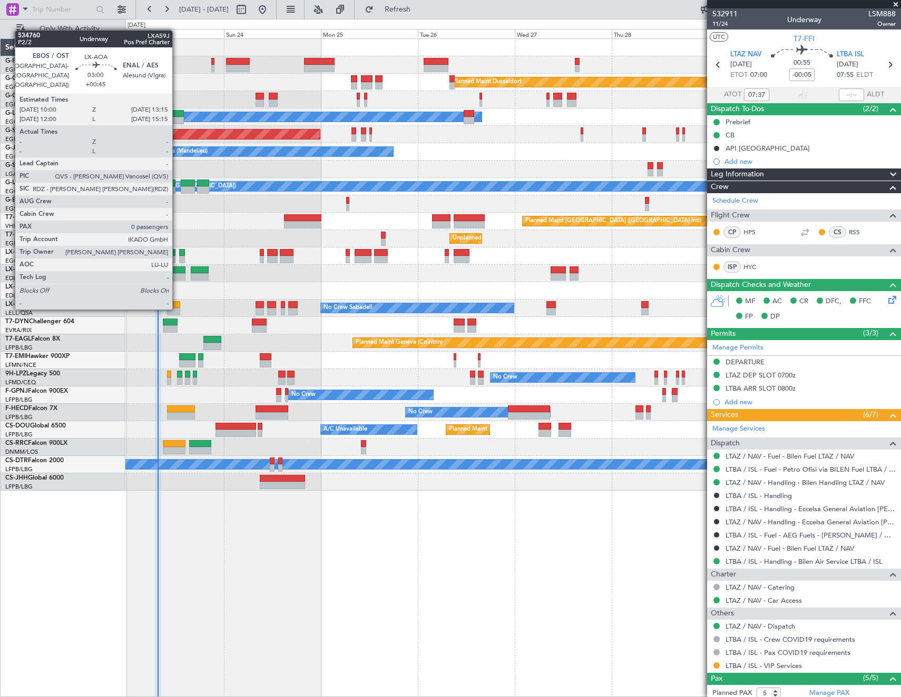
click at [177, 308] on div at bounding box center [173, 304] width 13 height 7
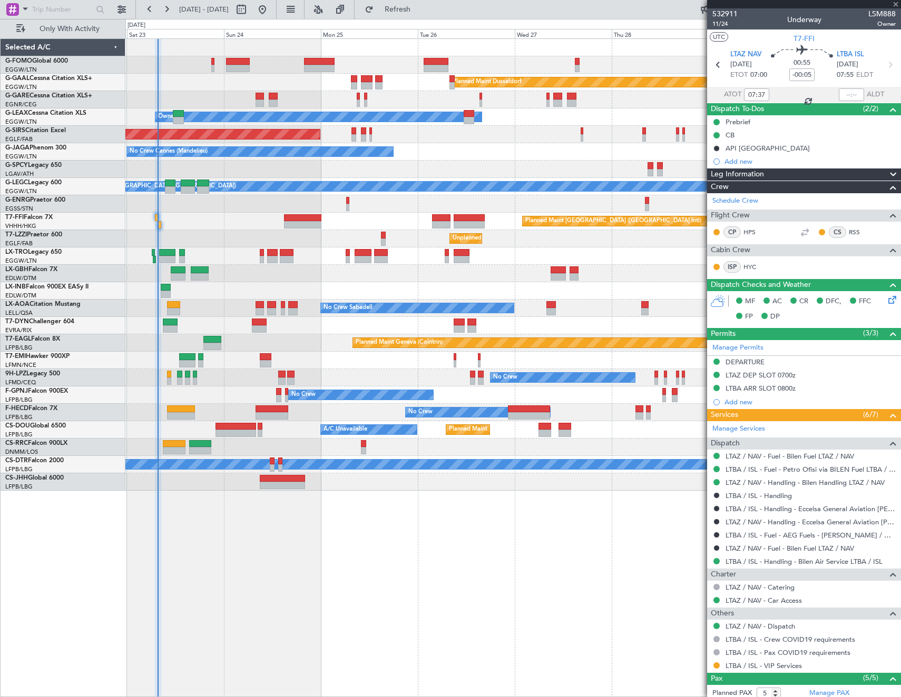
type input "+00:45"
type input "0"
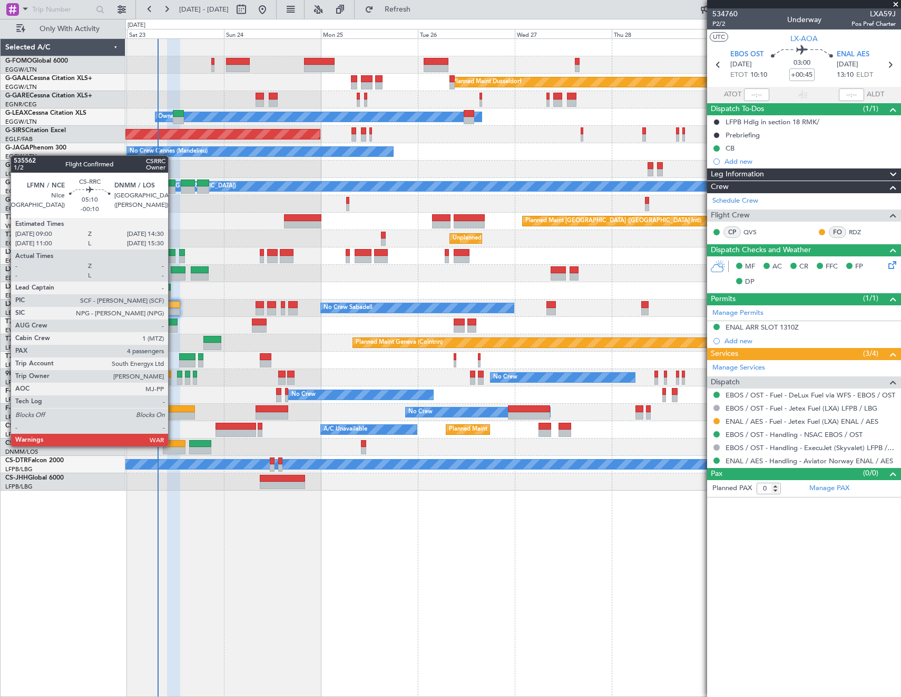
click at [173, 446] on div at bounding box center [174, 443] width 23 height 7
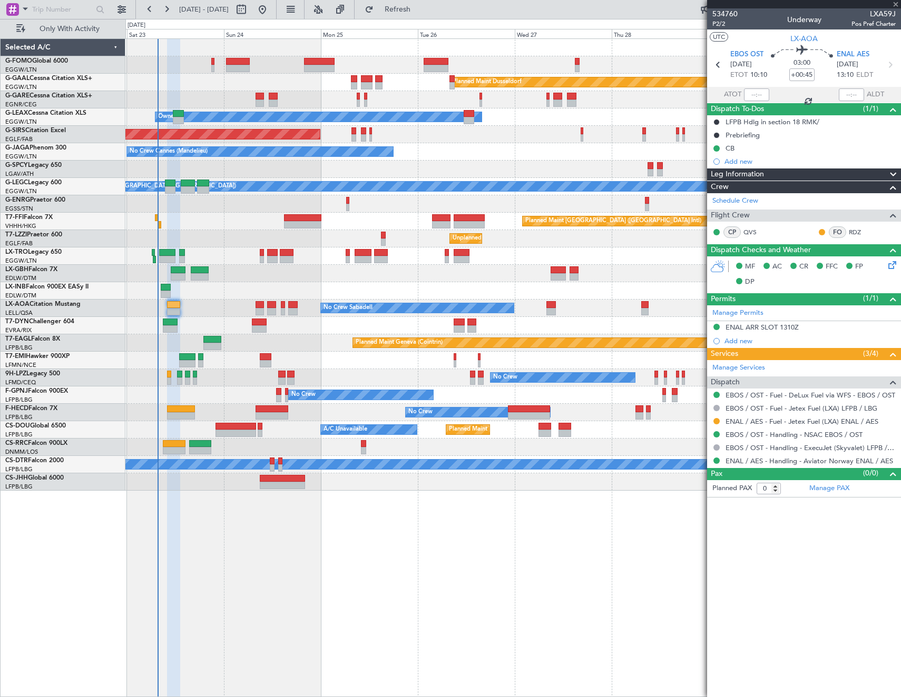
type input "-00:10"
type input "4"
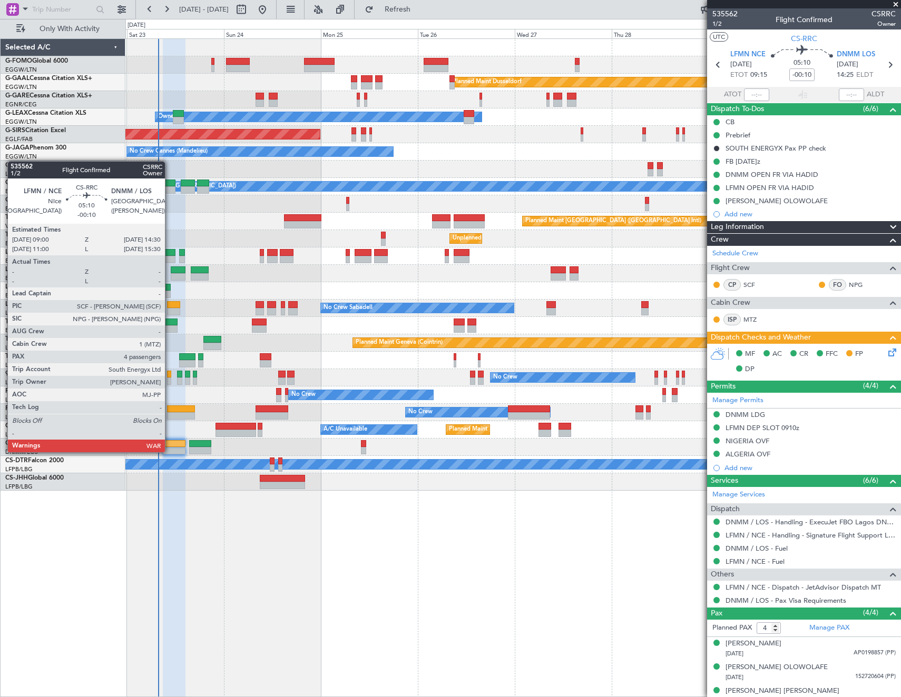
click at [170, 451] on div at bounding box center [174, 450] width 23 height 7
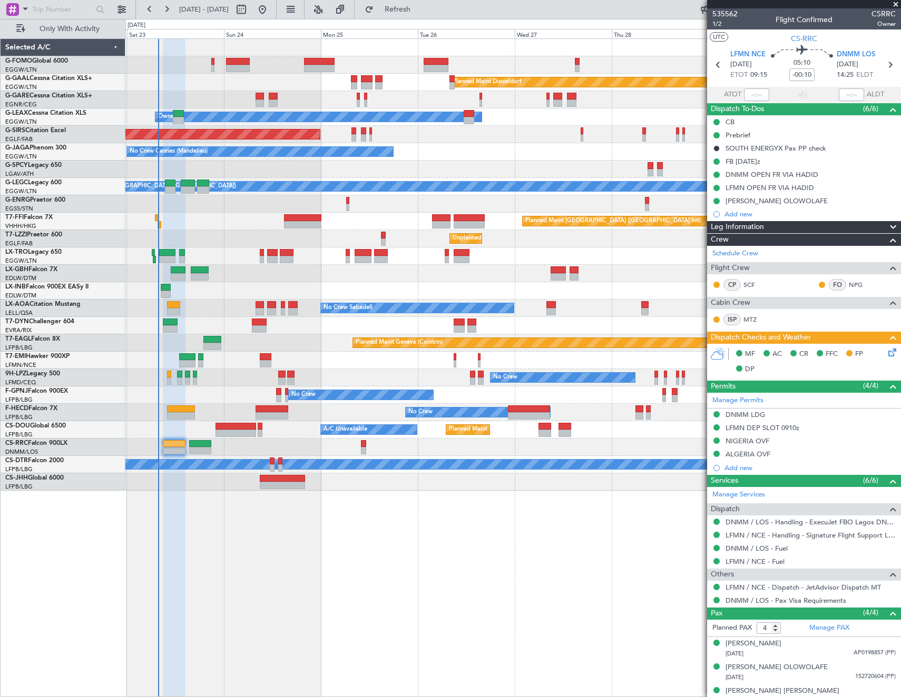
click at [886, 355] on icon at bounding box center [890, 351] width 8 height 8
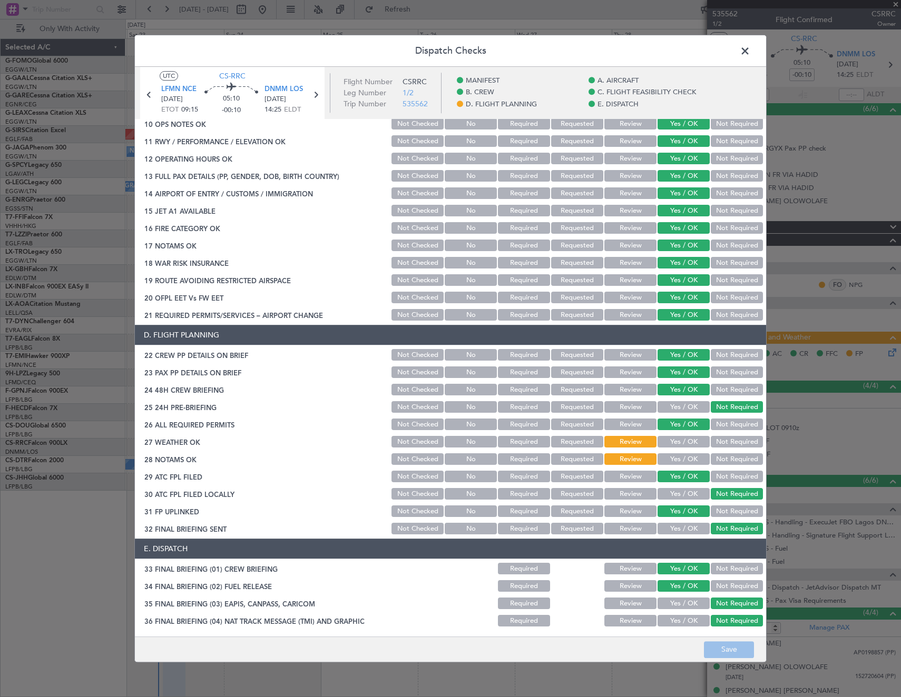
scroll to position [316, 0]
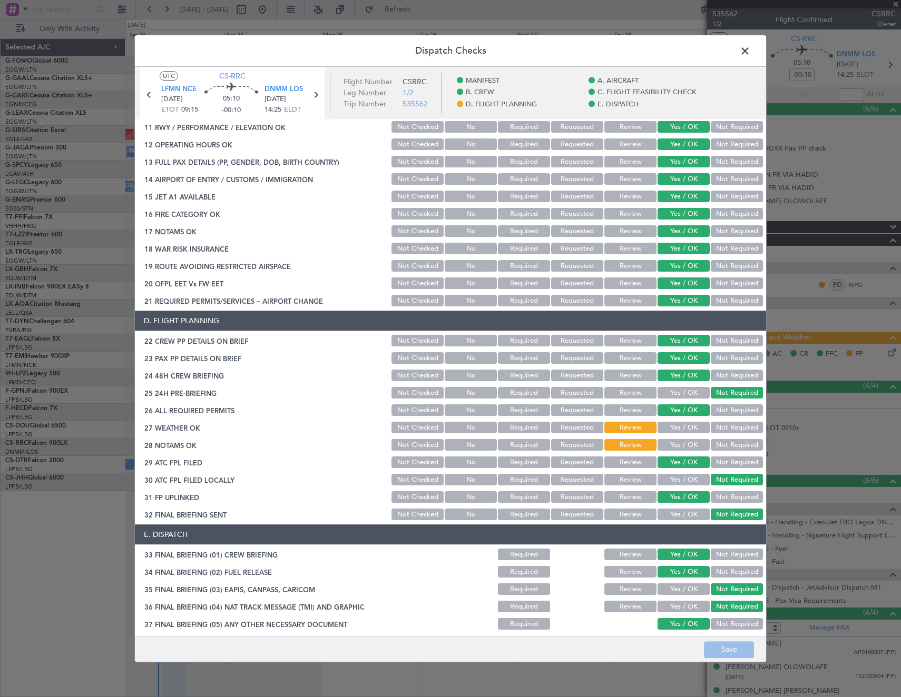
click at [689, 429] on button "Yes / OK" at bounding box center [683, 428] width 52 height 12
click at [689, 449] on button "Yes / OK" at bounding box center [683, 446] width 52 height 12
click at [719, 645] on button "Save" at bounding box center [729, 650] width 50 height 17
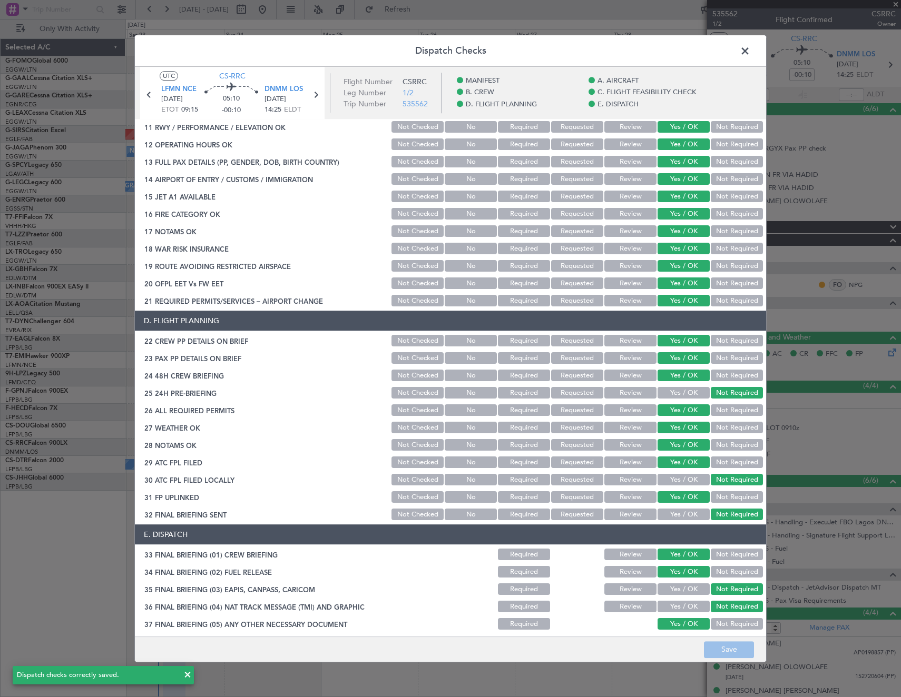
click at [750, 49] on span at bounding box center [750, 53] width 0 height 21
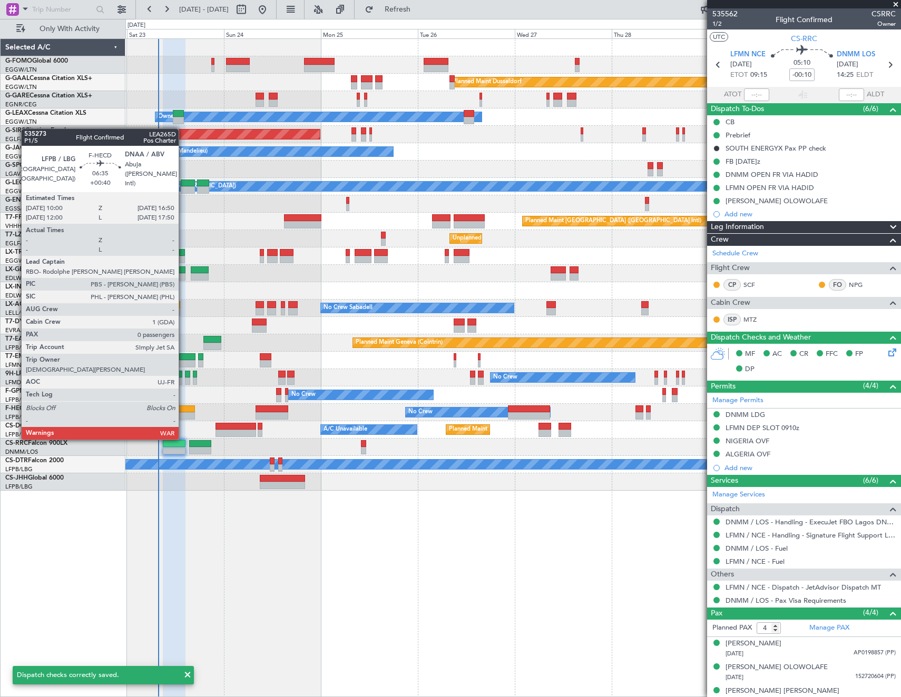
click at [183, 419] on div at bounding box center [181, 415] width 28 height 7
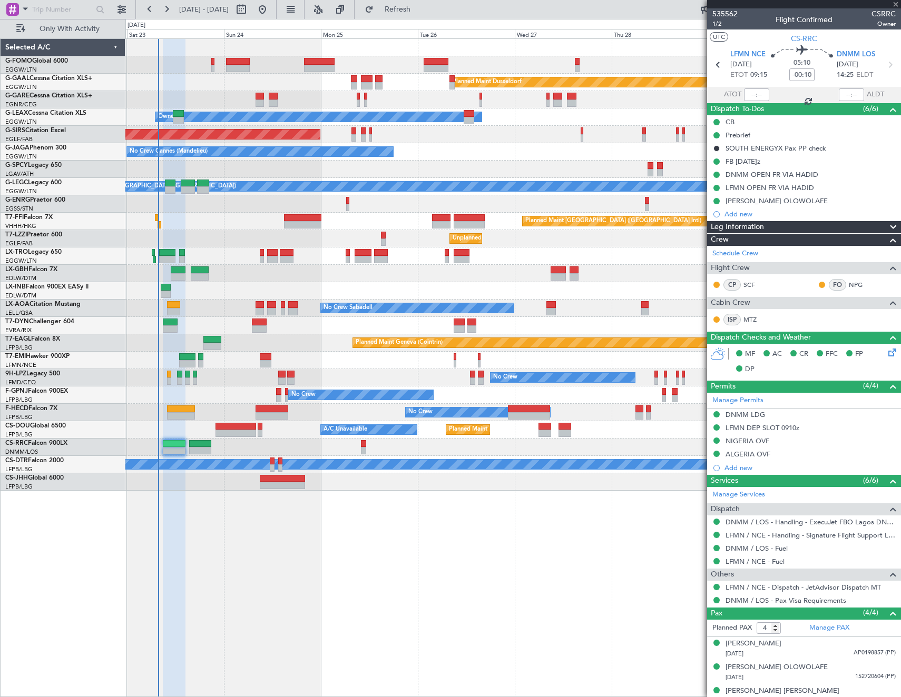
type input "+00:40"
type input "0"
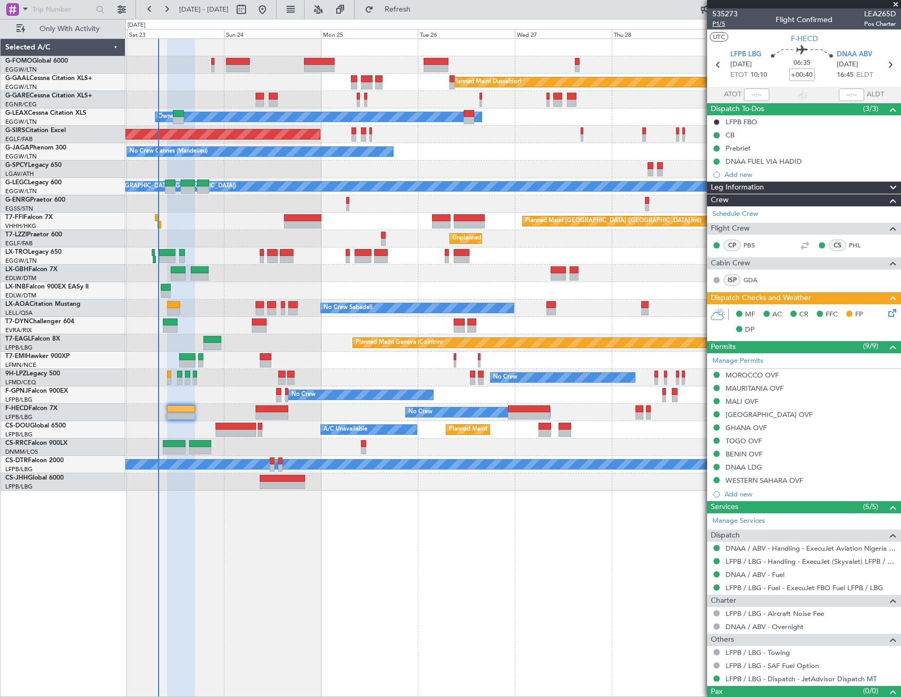
click at [721, 25] on span "P1/5" at bounding box center [724, 23] width 25 height 9
click at [886, 312] on icon at bounding box center [890, 311] width 8 height 8
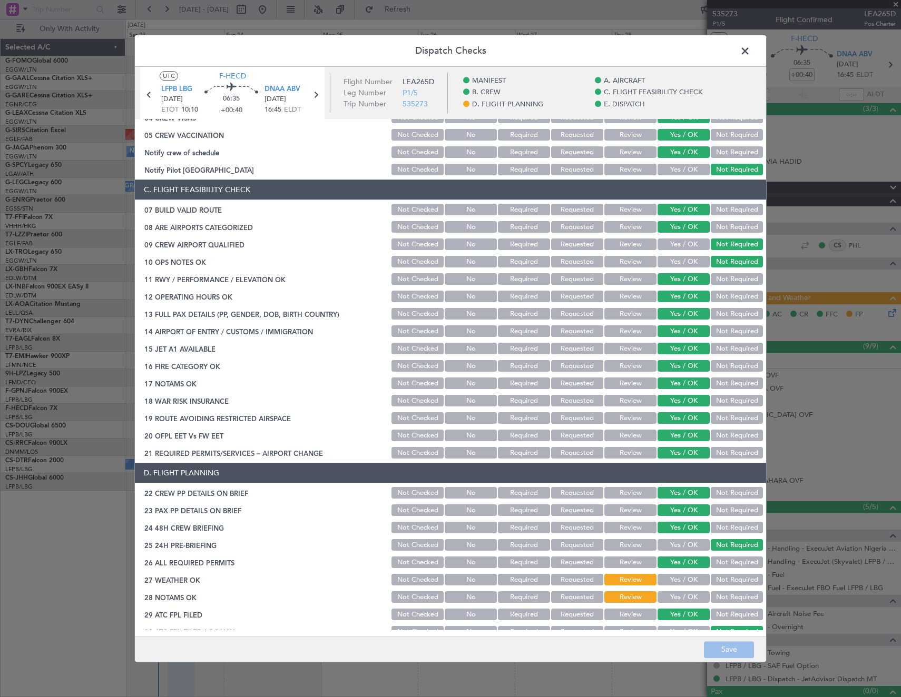
scroll to position [369, 0]
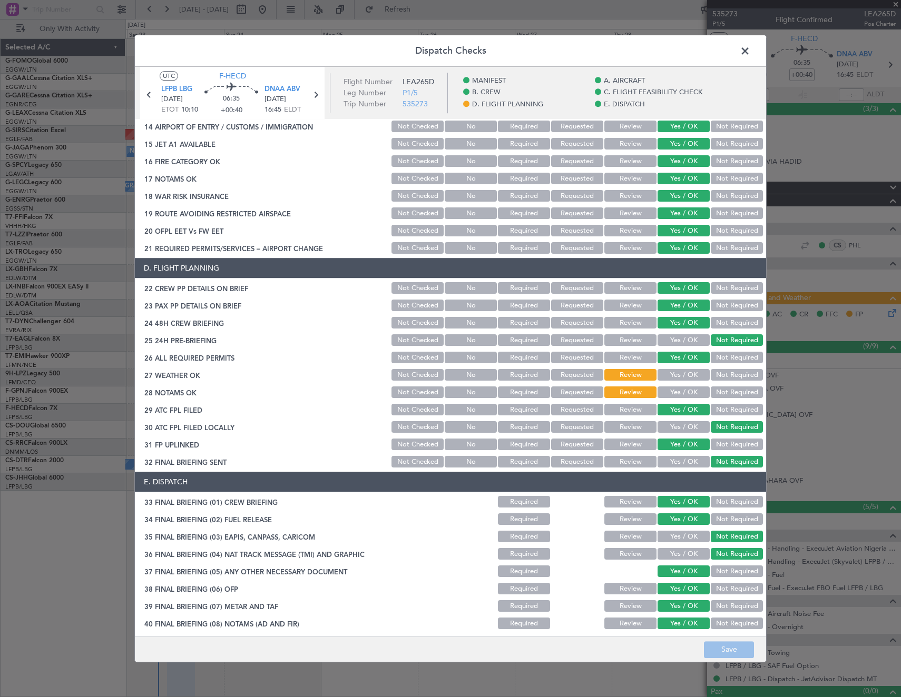
click at [683, 378] on button "Yes / OK" at bounding box center [683, 376] width 52 height 12
click at [683, 392] on button "Yes / OK" at bounding box center [683, 393] width 52 height 12
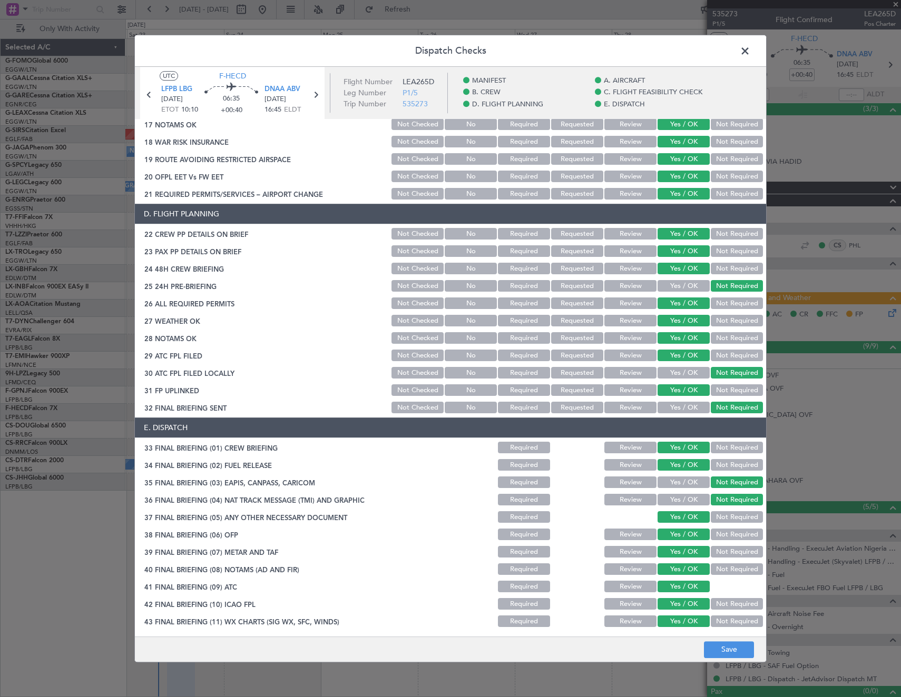
scroll to position [442, 0]
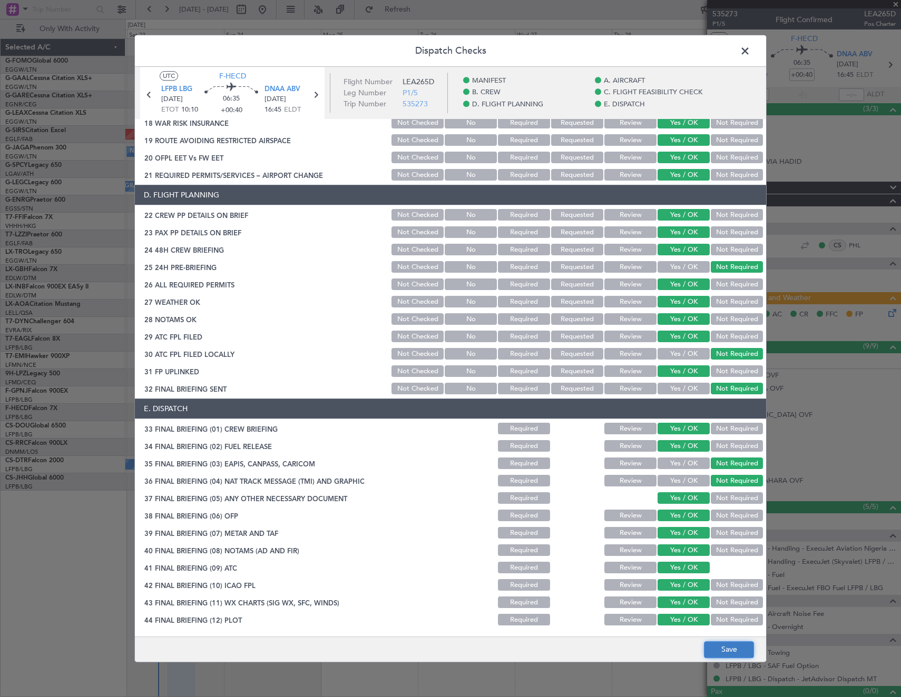
click at [738, 646] on button "Save" at bounding box center [729, 650] width 50 height 17
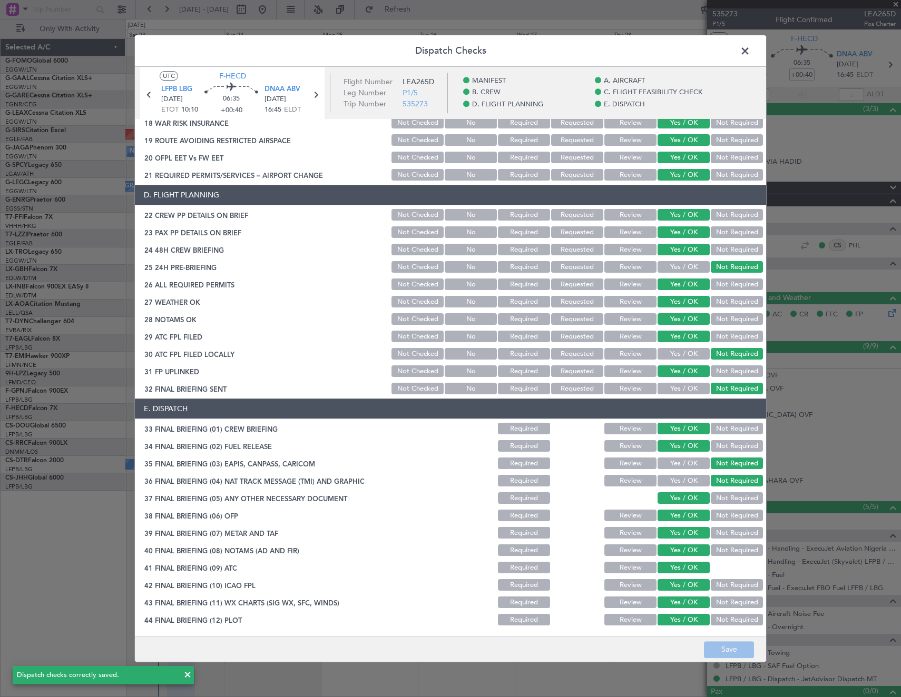
click at [750, 52] on span at bounding box center [750, 53] width 0 height 21
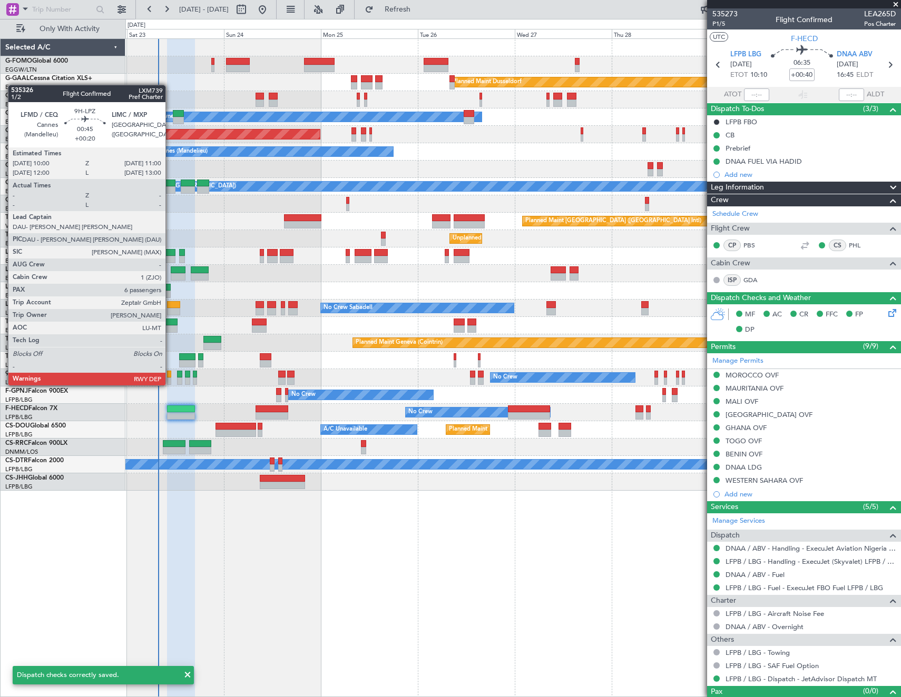
click at [170, 375] on div at bounding box center [169, 374] width 4 height 7
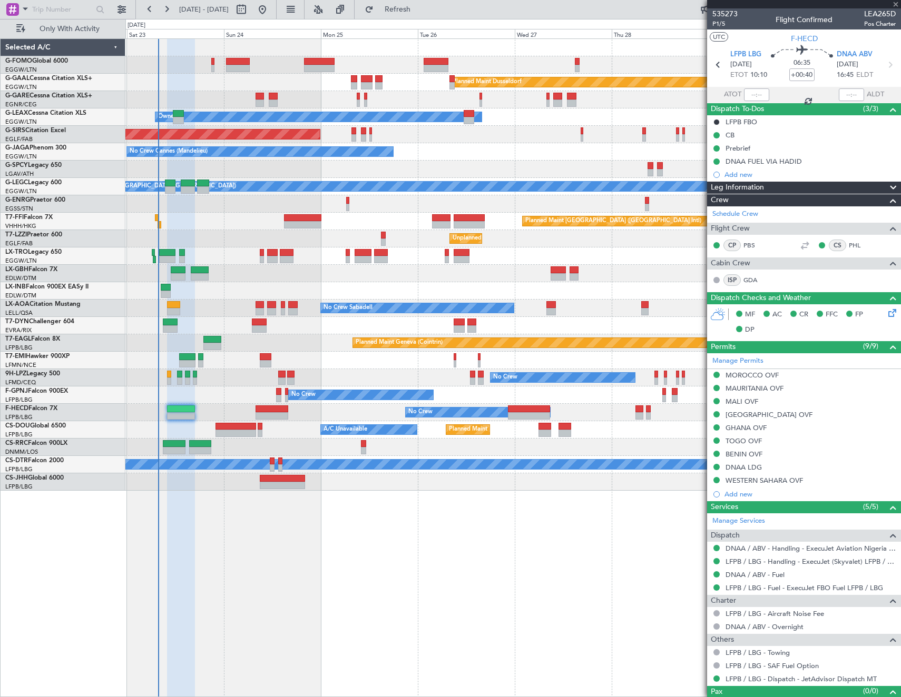
type input "+00:20"
type input "6"
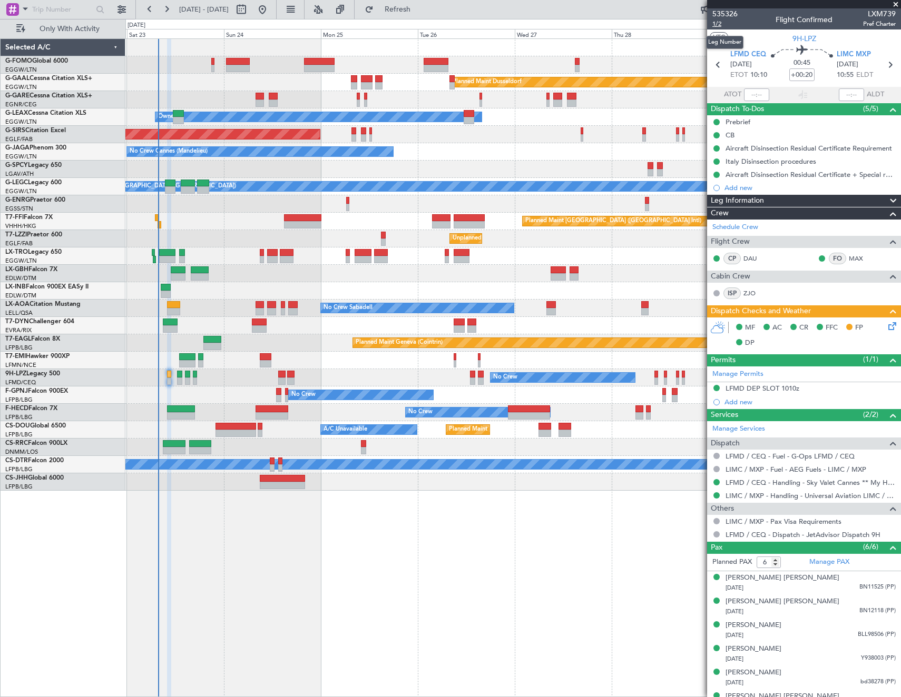
click at [723, 24] on span "1/2" at bounding box center [724, 23] width 25 height 9
click at [886, 327] on icon at bounding box center [890, 324] width 8 height 8
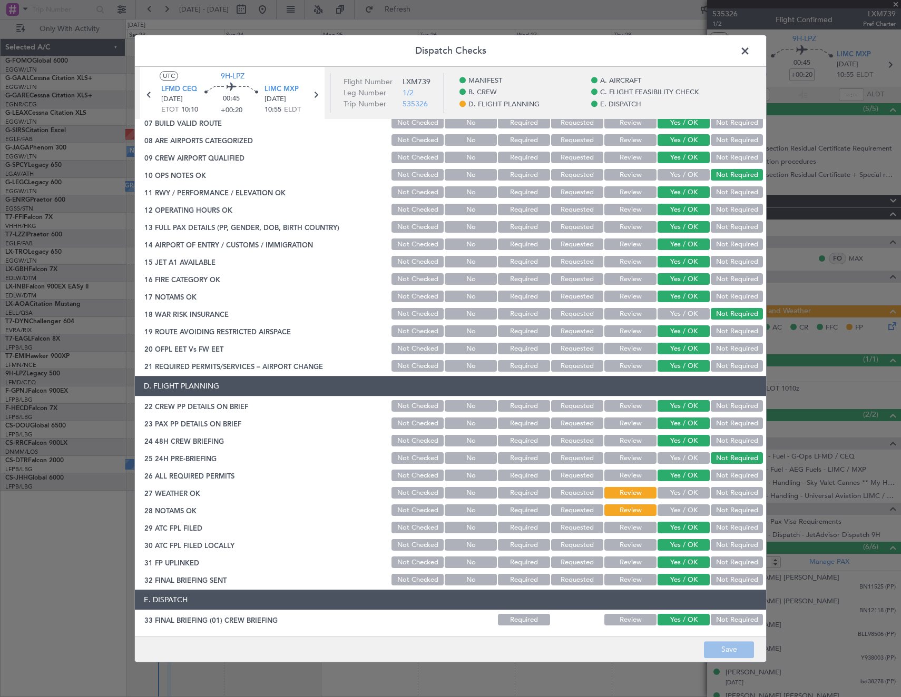
scroll to position [421, 0]
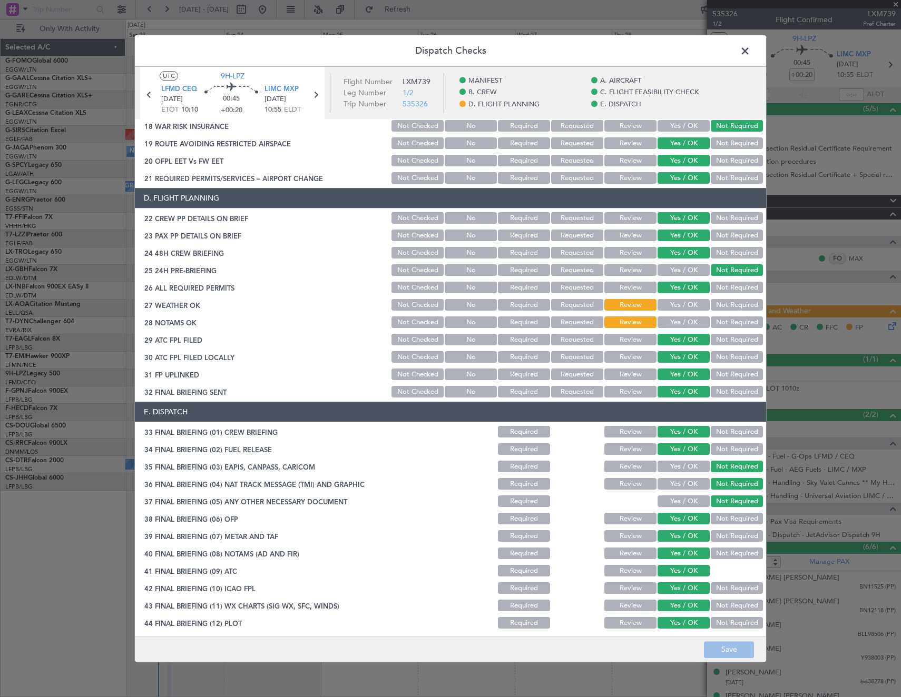
click at [699, 309] on button "Yes / OK" at bounding box center [683, 306] width 52 height 12
click at [686, 328] on button "Yes / OK" at bounding box center [683, 323] width 52 height 12
click at [721, 637] on footer "Save" at bounding box center [450, 649] width 631 height 25
click at [721, 650] on button "Save" at bounding box center [729, 650] width 50 height 17
click at [750, 47] on span at bounding box center [750, 53] width 0 height 21
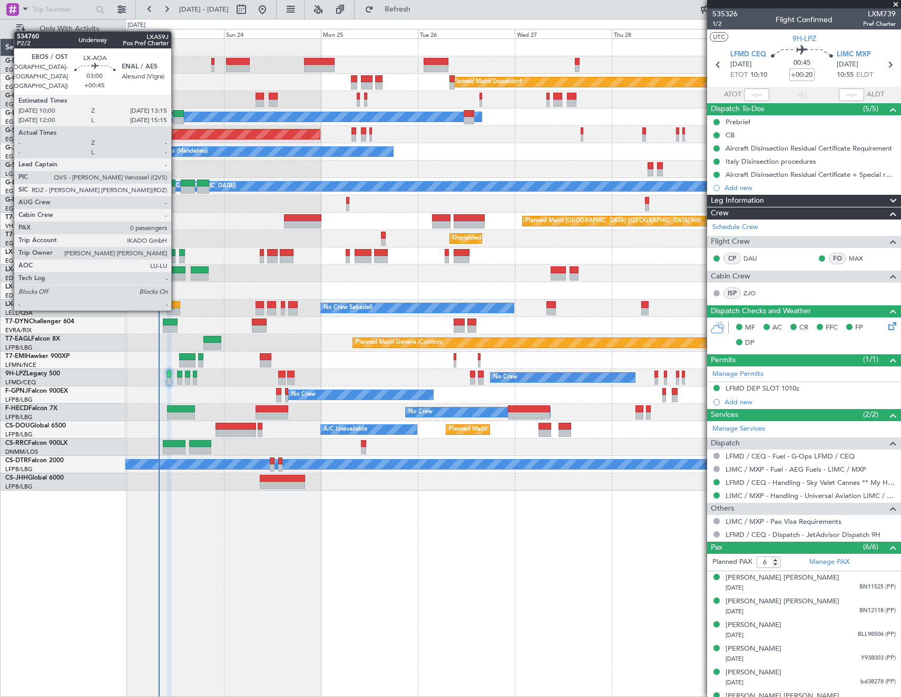
click at [176, 309] on div at bounding box center [173, 311] width 13 height 7
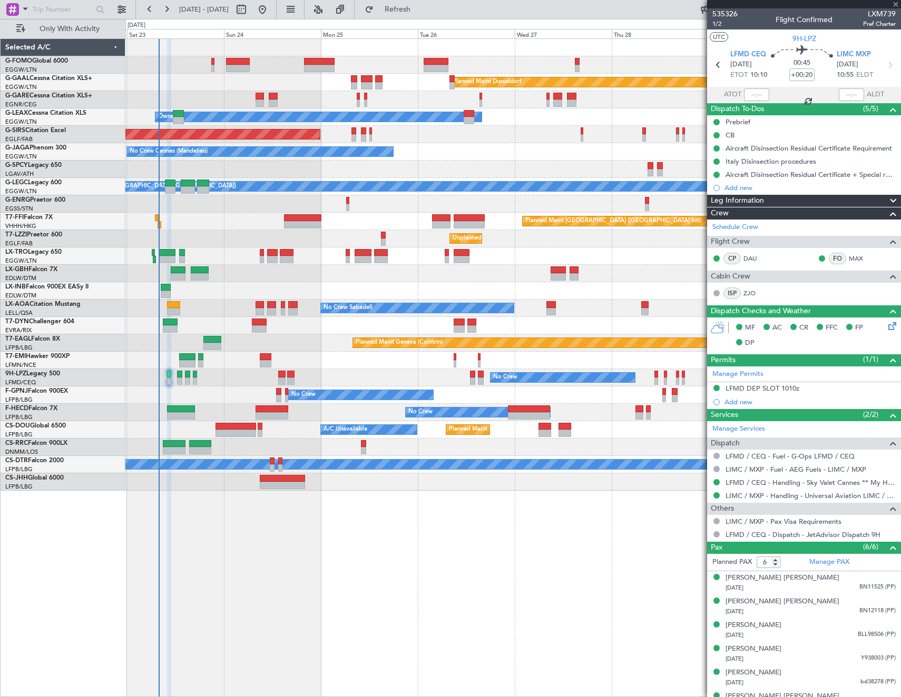
type input "+00:45"
type input "0"
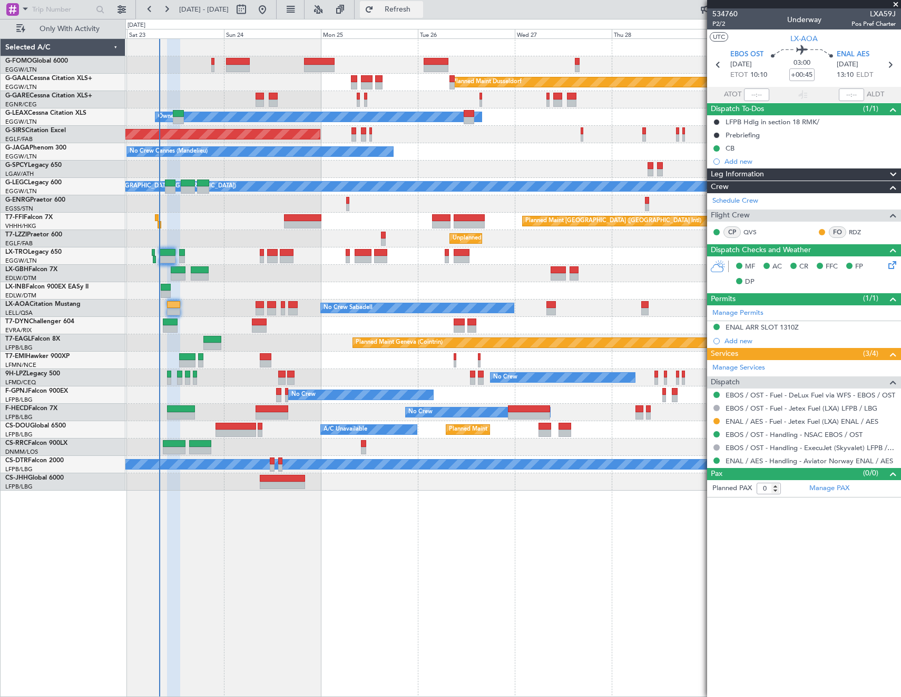
click at [423, 15] on button "Refresh" at bounding box center [391, 9] width 63 height 17
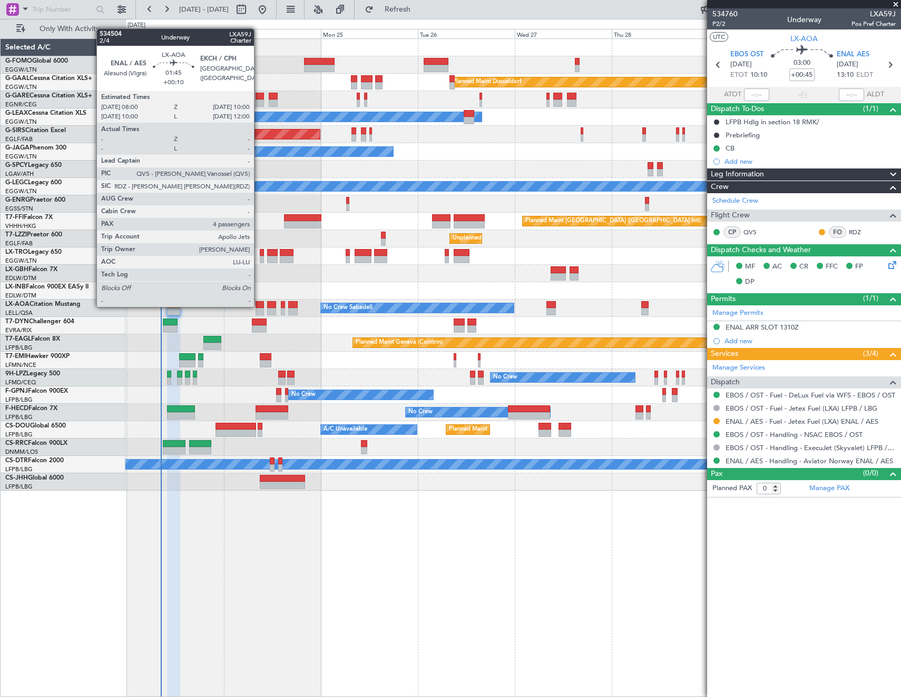
click at [259, 306] on div at bounding box center [259, 304] width 8 height 7
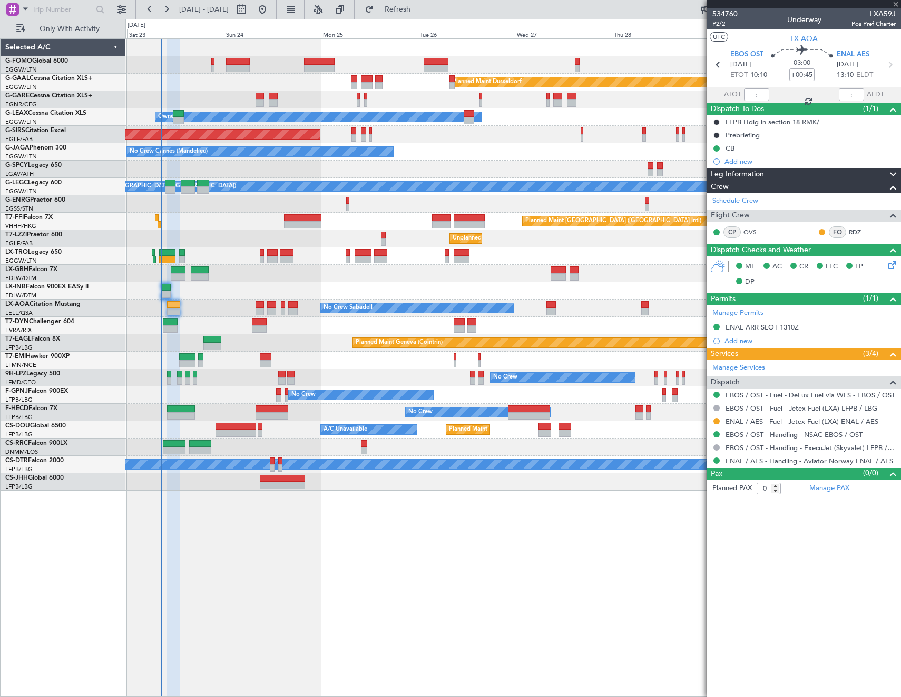
type input "+00:10"
type input "4"
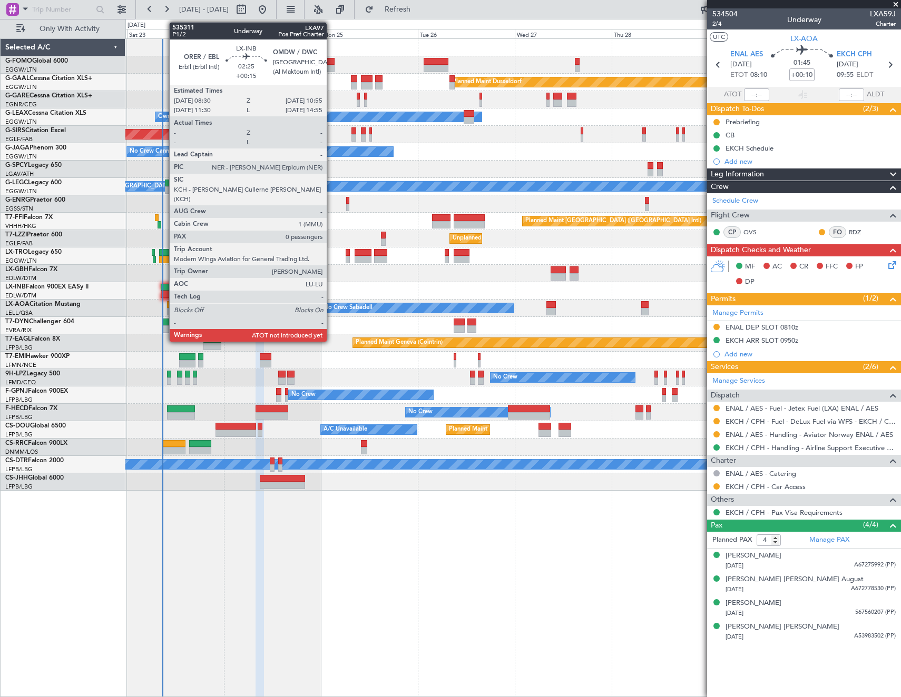
click at [164, 287] on div at bounding box center [166, 287] width 10 height 7
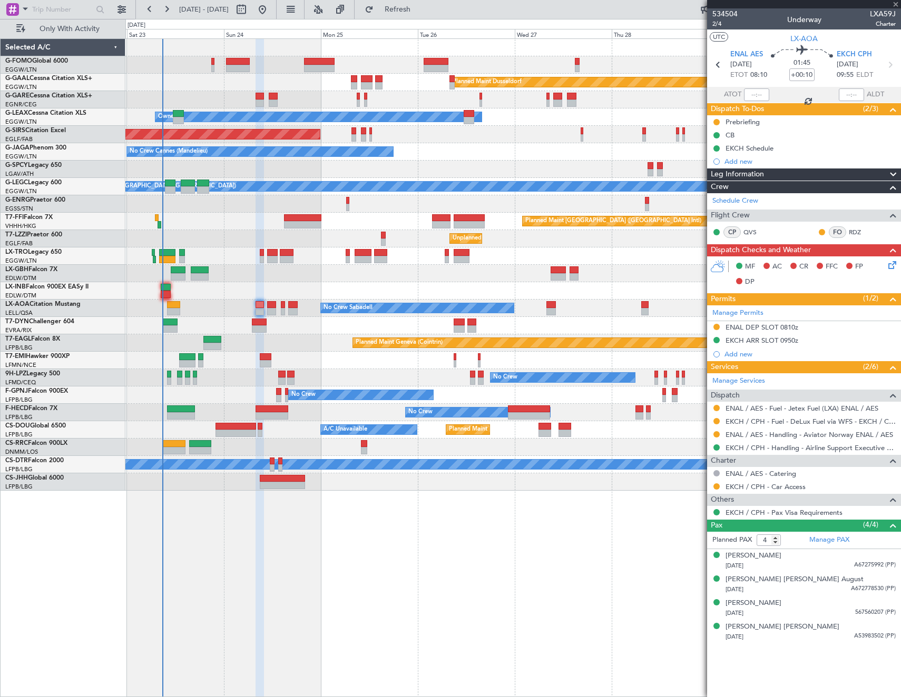
type input "+00:15"
type input "0"
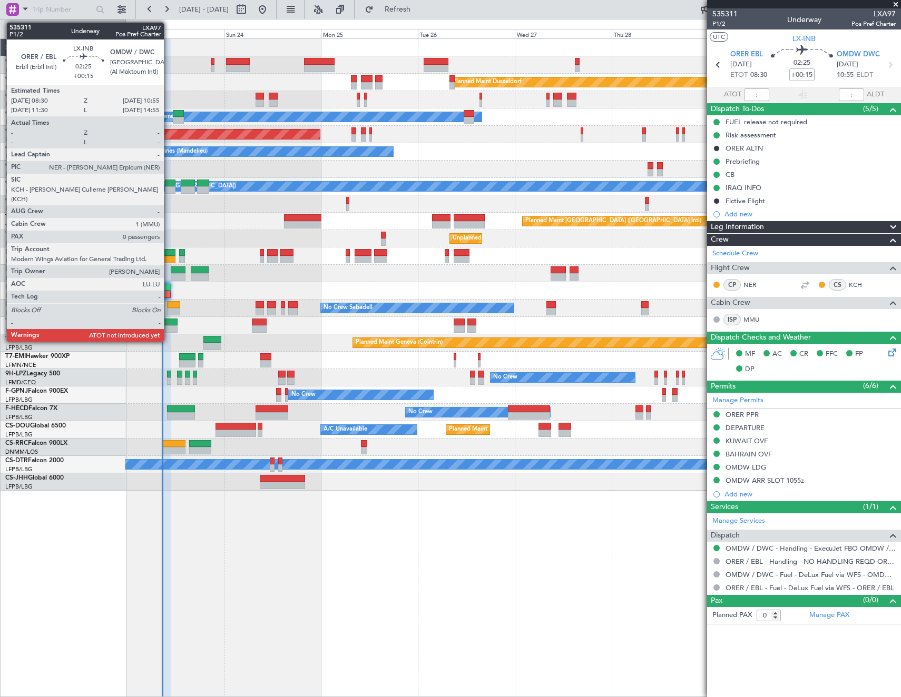
click at [169, 291] on div at bounding box center [166, 294] width 10 height 7
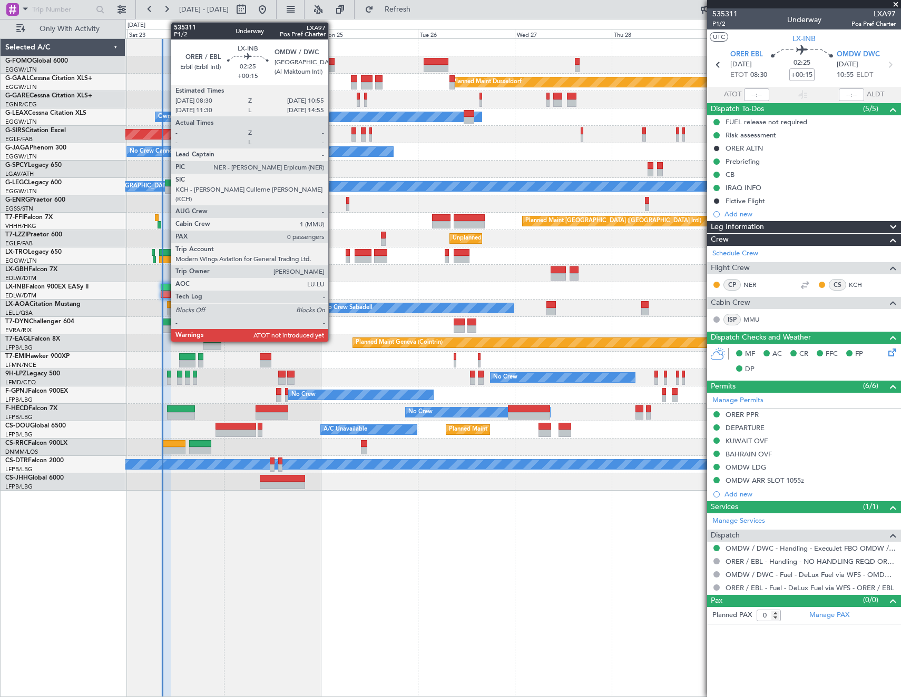
click at [165, 286] on div at bounding box center [166, 287] width 10 height 7
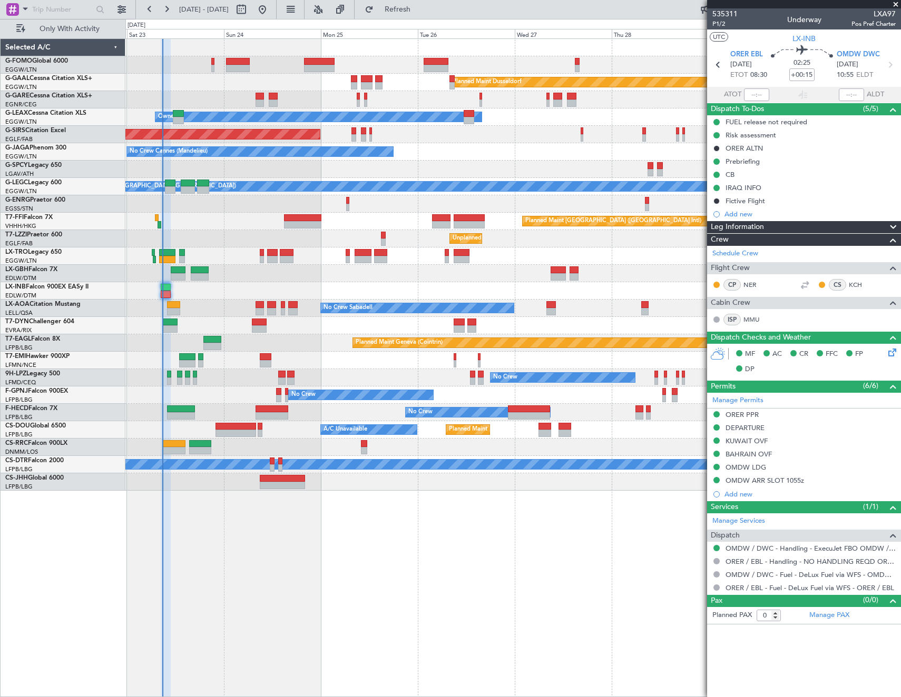
click at [756, 102] on mat-tooltip-component "Actual Take-Off Time" at bounding box center [756, 115] width 74 height 28
click at [758, 92] on input "text" at bounding box center [756, 95] width 25 height 13
click at [749, 32] on section "UTC LX-INB" at bounding box center [804, 38] width 194 height 16
type input "08:44"
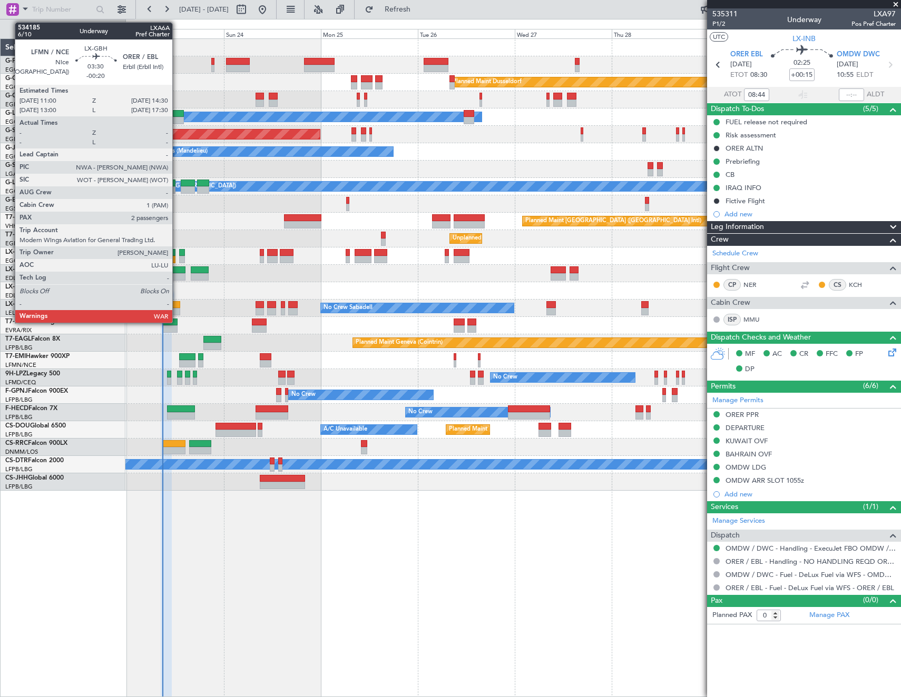
click at [177, 272] on div at bounding box center [178, 270] width 14 height 7
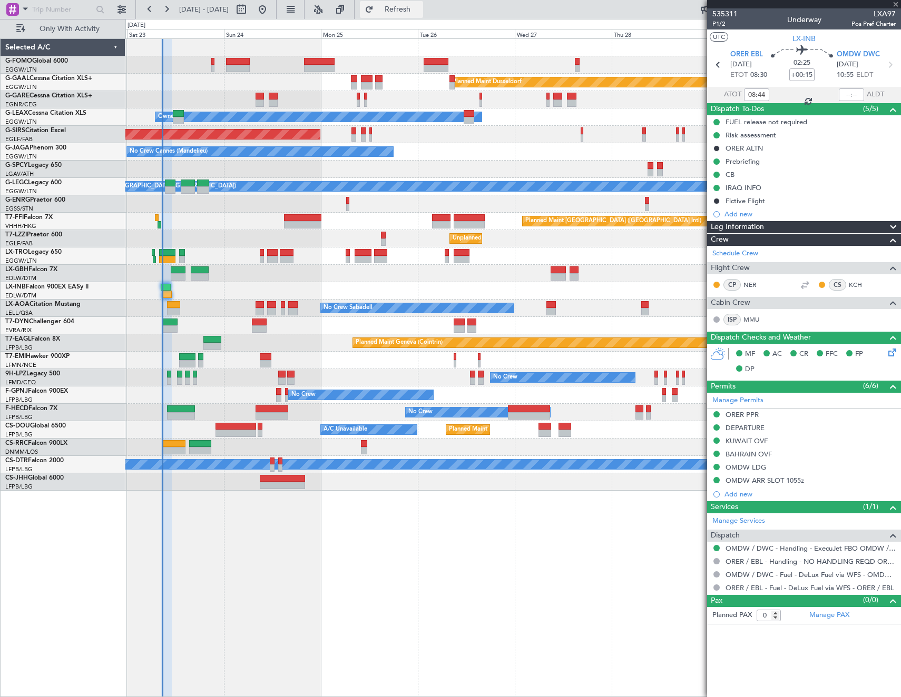
type input "-00:20"
type input "2"
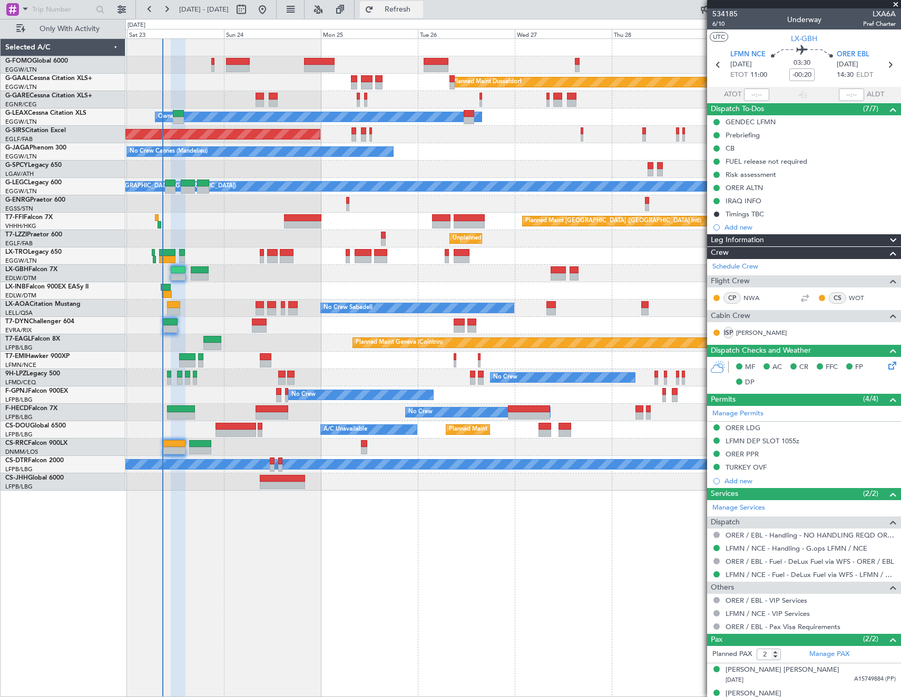
click at [420, 9] on span "Refresh" at bounding box center [398, 9] width 44 height 7
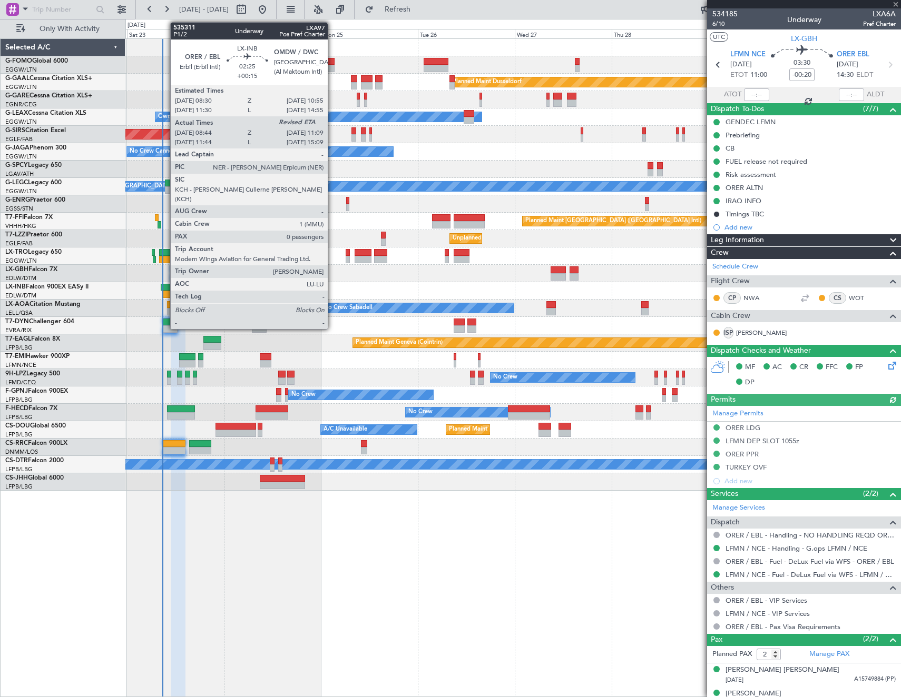
click at [165, 292] on div at bounding box center [167, 294] width 10 height 7
type input "+00:15"
type input "08:44"
type input "0"
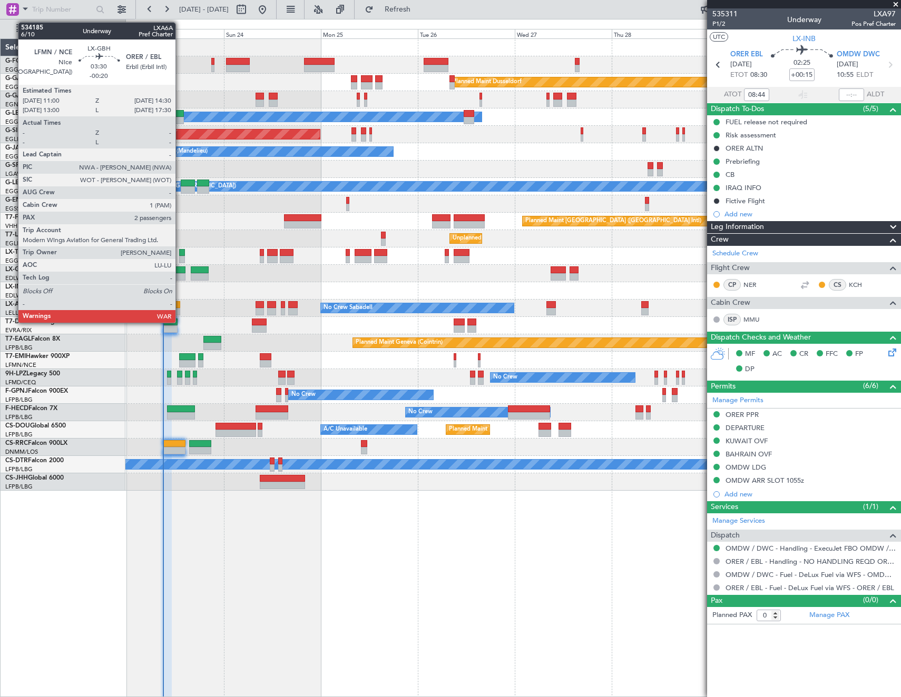
click at [180, 274] on div at bounding box center [178, 276] width 14 height 7
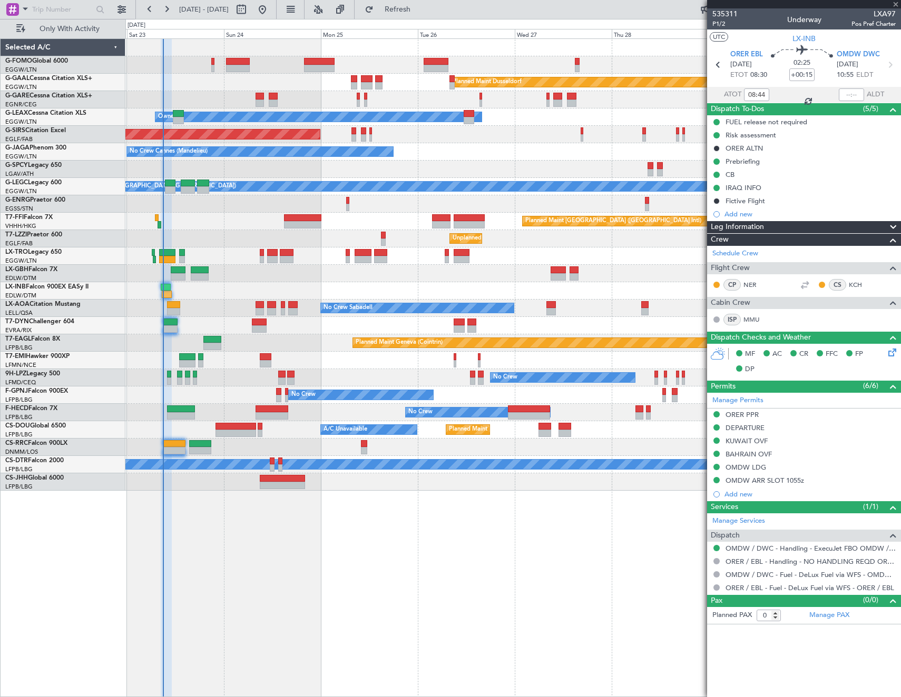
type input "-00:20"
type input "2"
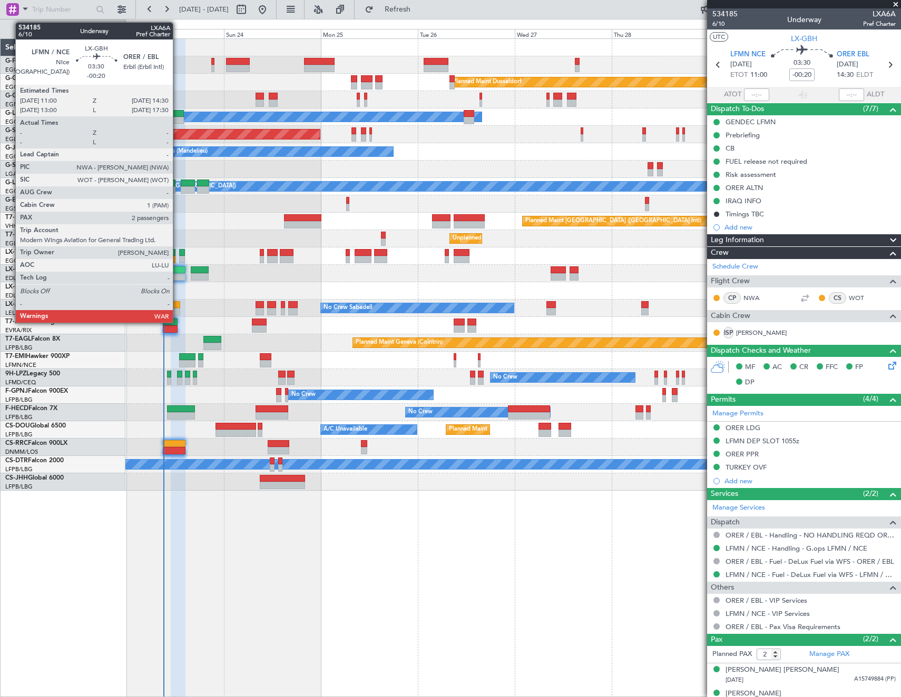
click at [178, 272] on div at bounding box center [178, 270] width 14 height 7
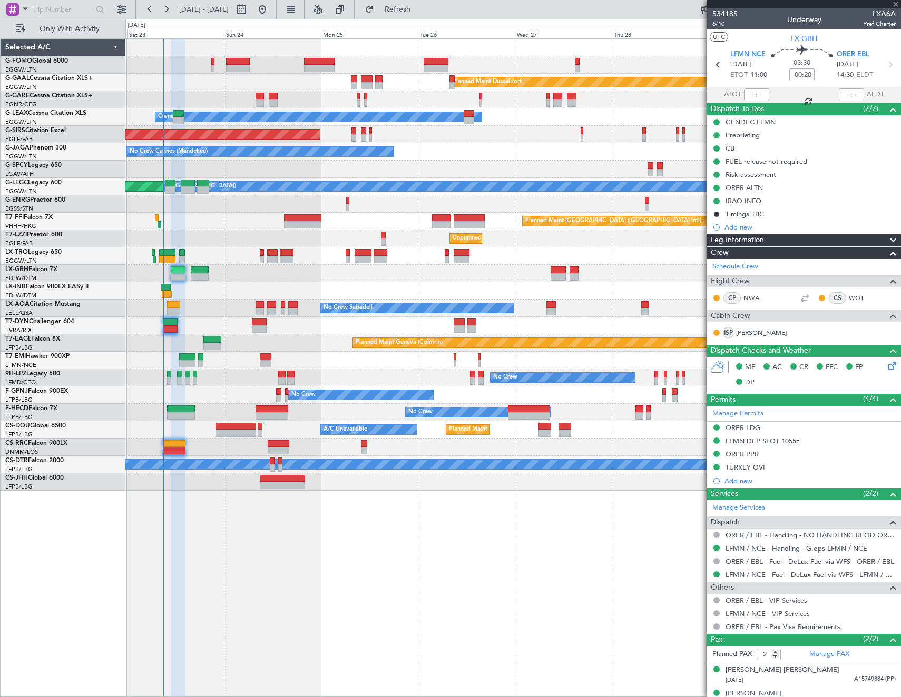
click at [177, 272] on div at bounding box center [178, 270] width 14 height 7
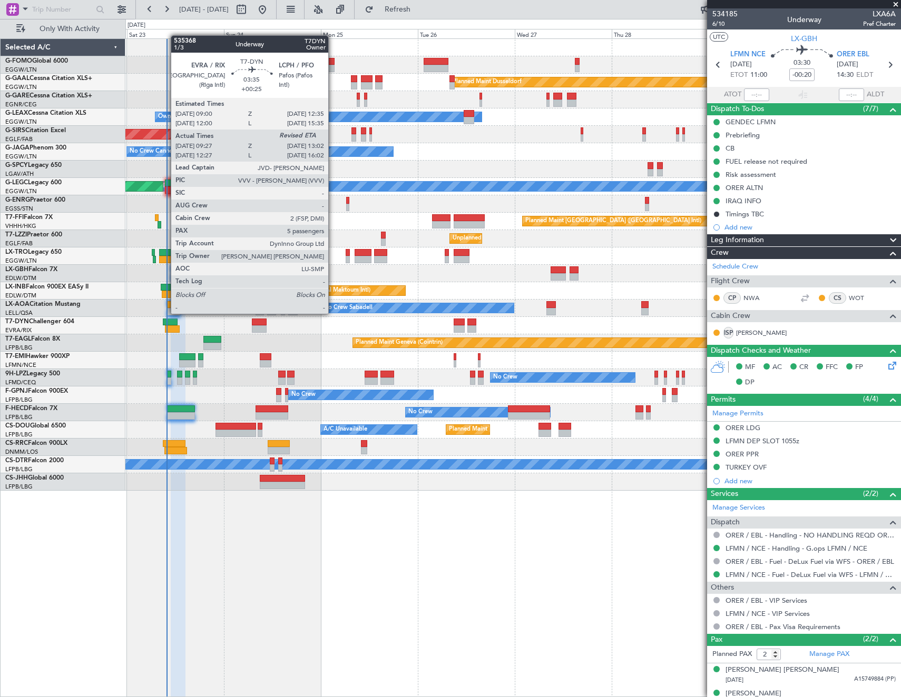
click at [165, 322] on div at bounding box center [170, 322] width 15 height 7
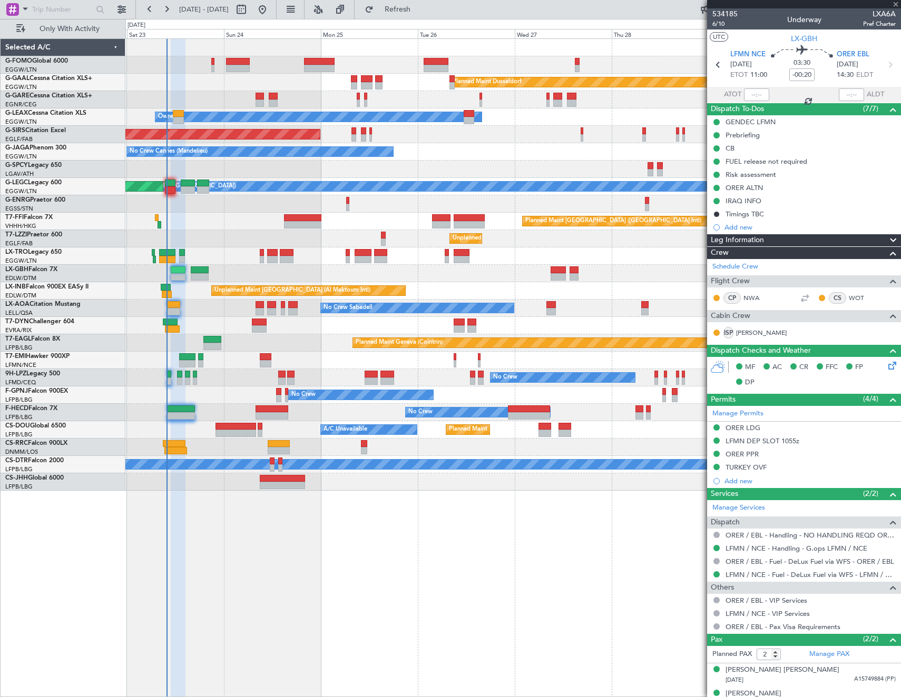
type input "+00:25"
type input "09:27"
type input "5"
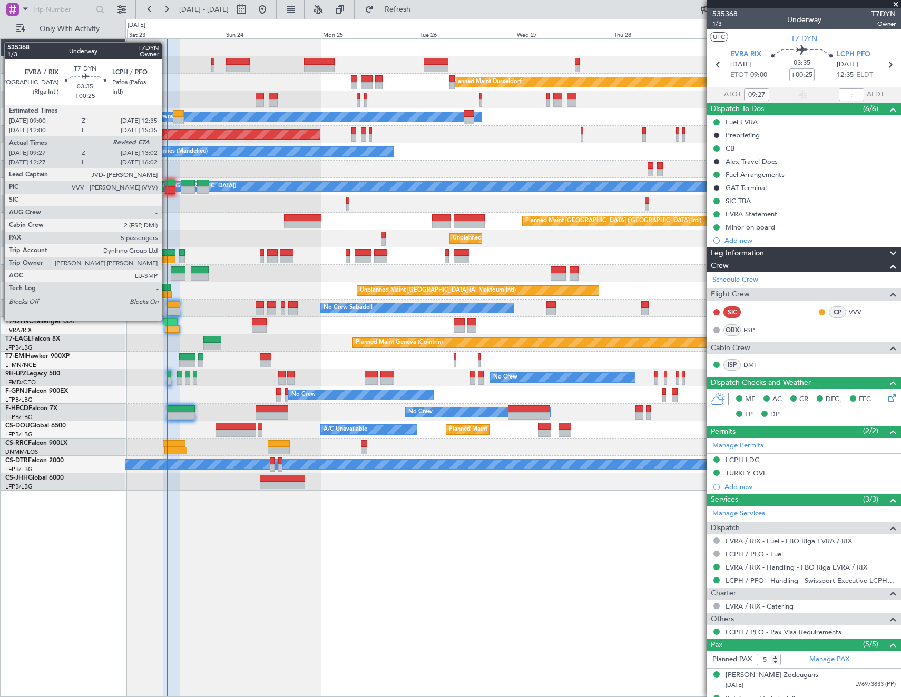
click at [166, 329] on div at bounding box center [172, 329] width 15 height 7
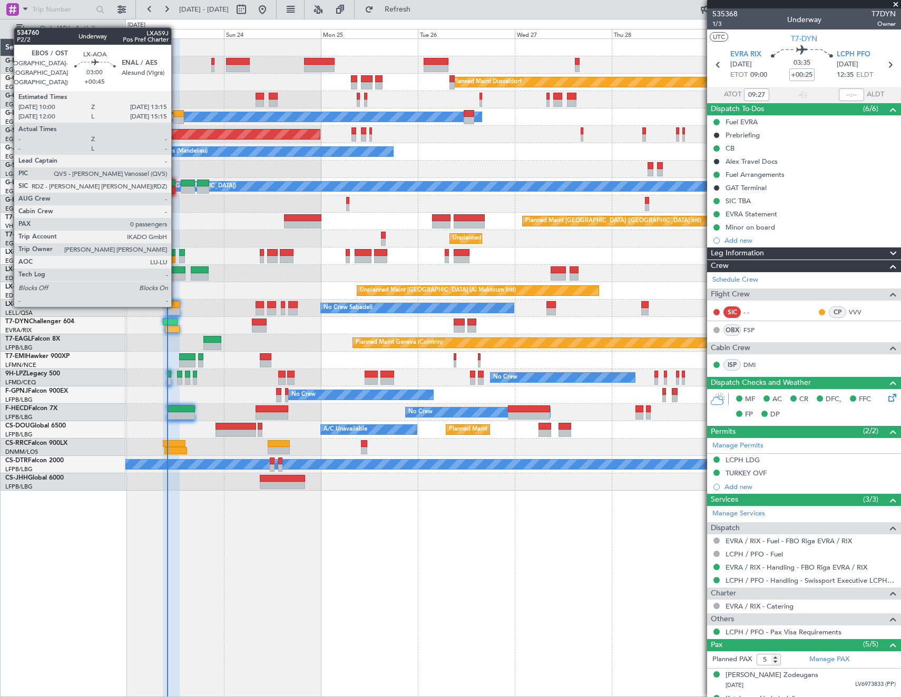
click at [176, 305] on div at bounding box center [173, 304] width 13 height 7
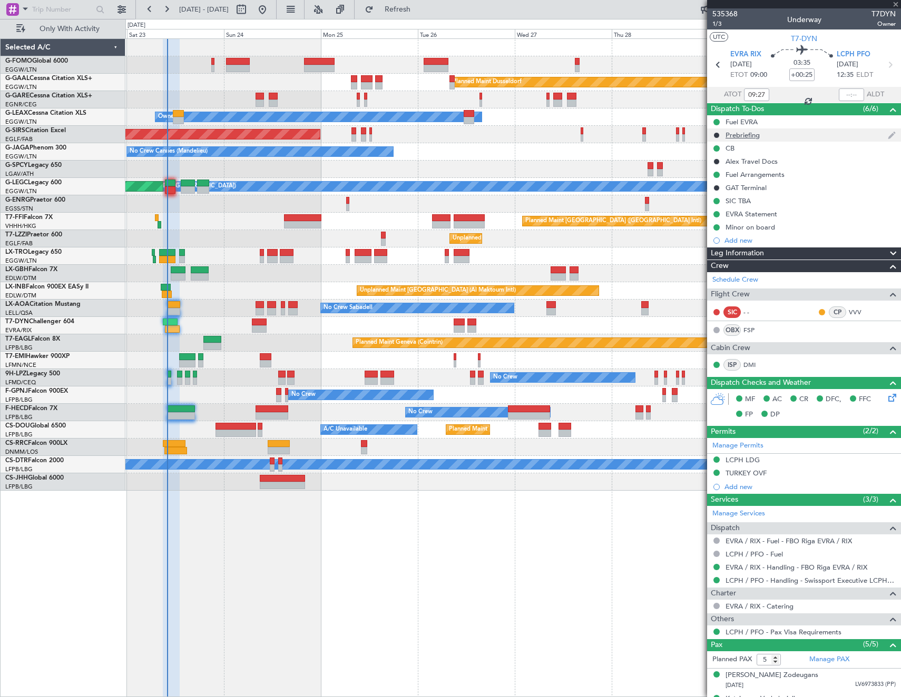
type input "+00:45"
type input "0"
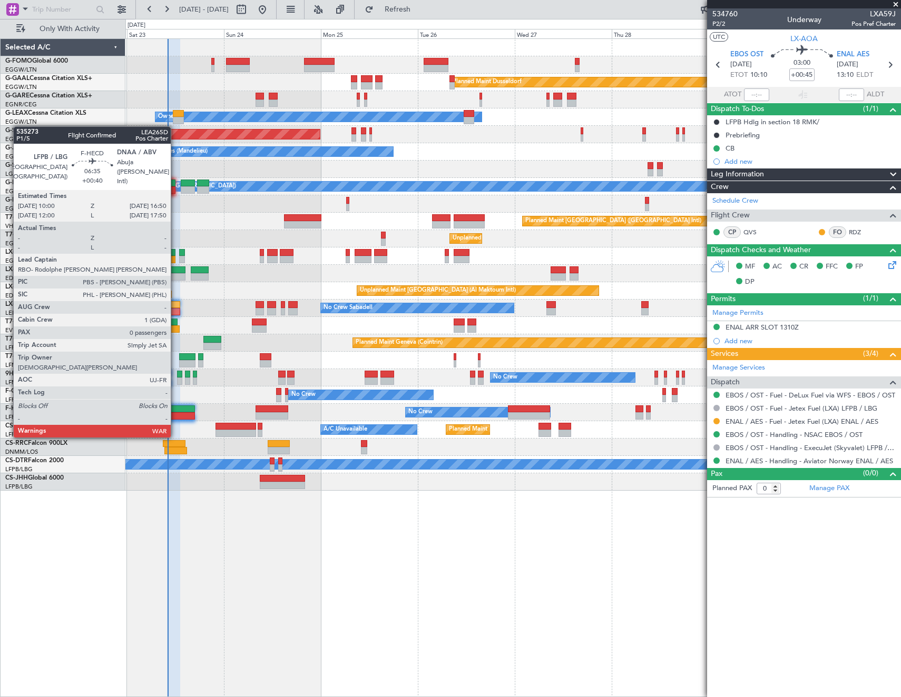
click at [180, 410] on div at bounding box center [181, 409] width 28 height 7
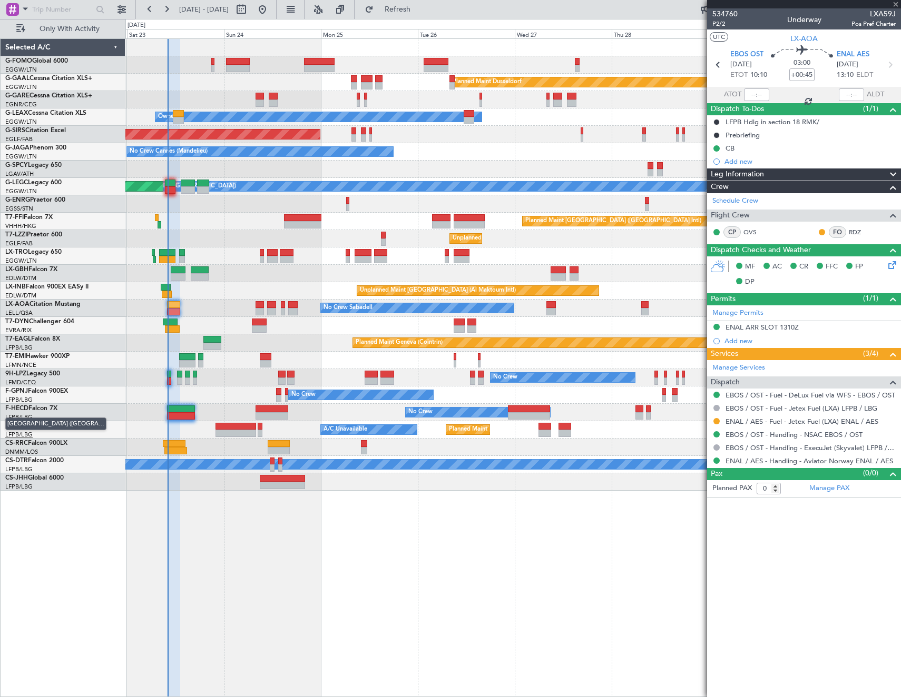
type input "+00:40"
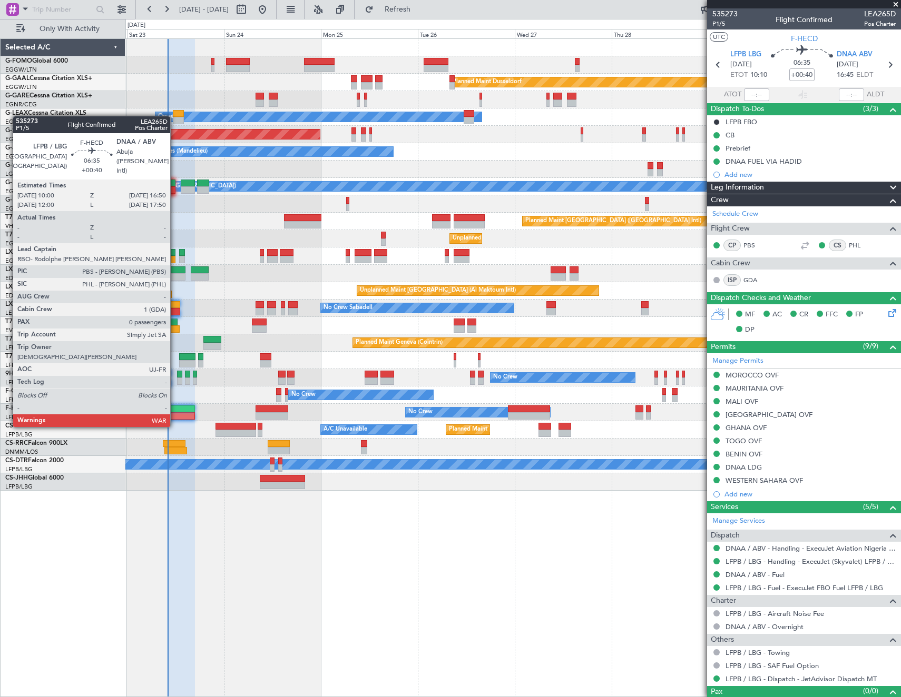
click at [175, 406] on div at bounding box center [181, 409] width 28 height 7
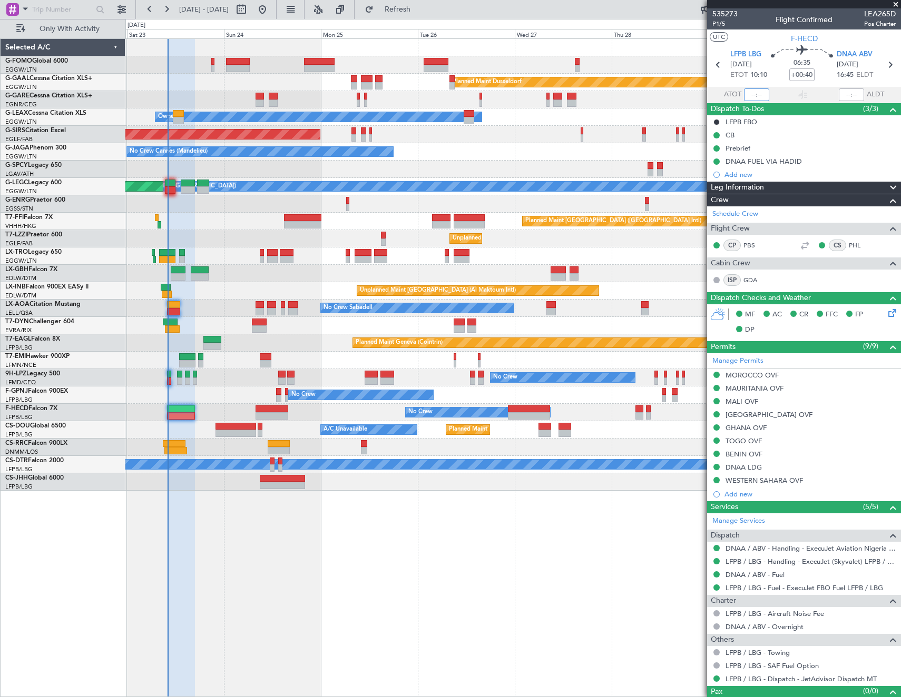
click at [760, 98] on input "text" at bounding box center [756, 95] width 25 height 13
type input "10:02"
